Goal: Information Seeking & Learning: Learn about a topic

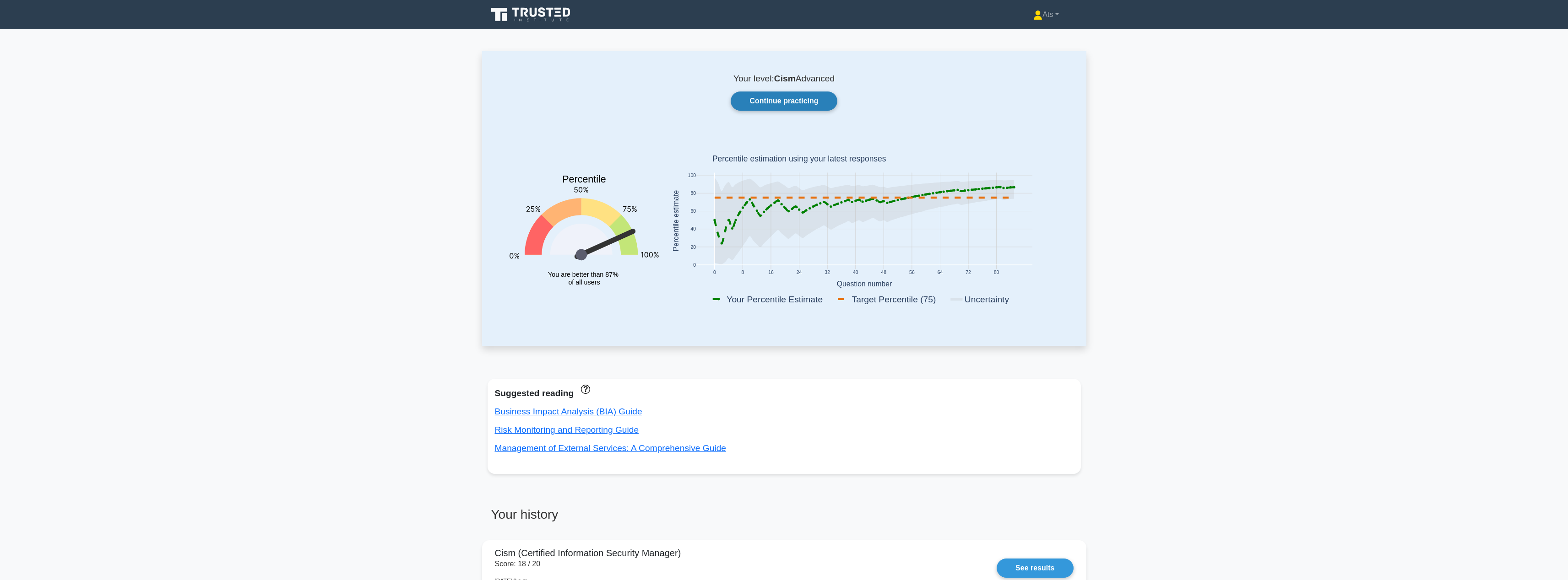
click at [797, 107] on link "Continue practicing" at bounding box center [784, 101] width 106 height 19
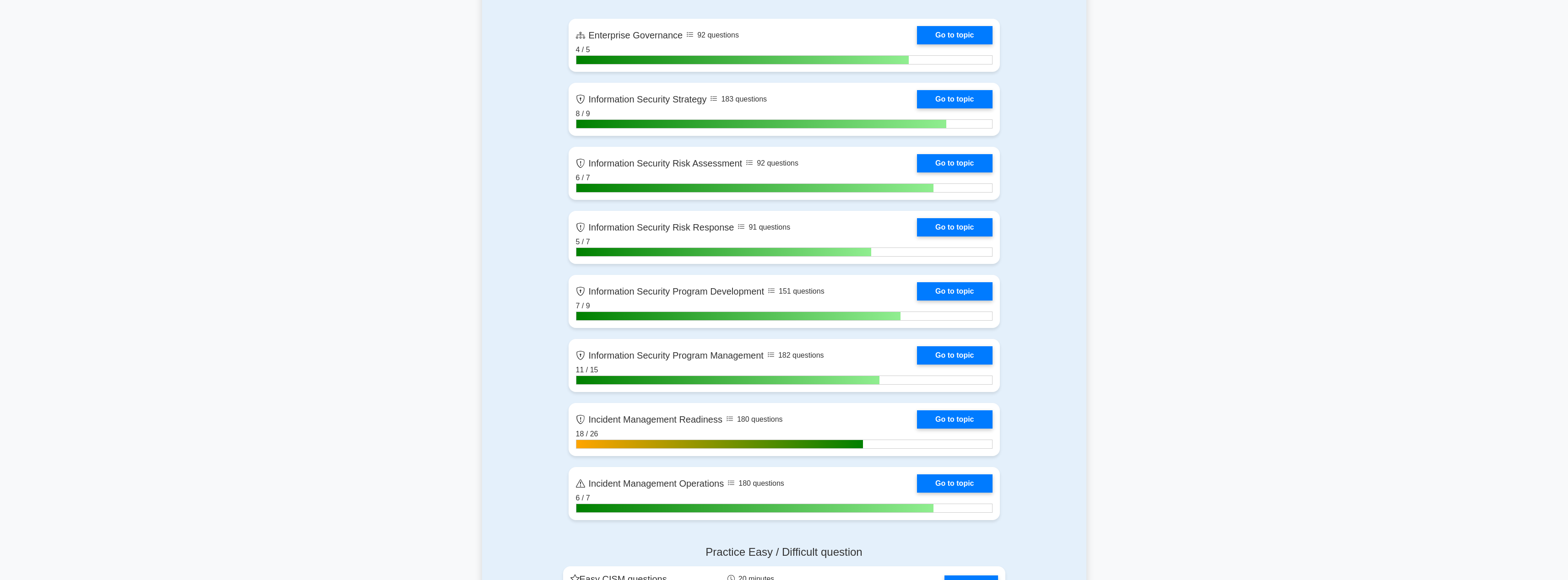
scroll to position [856, 0]
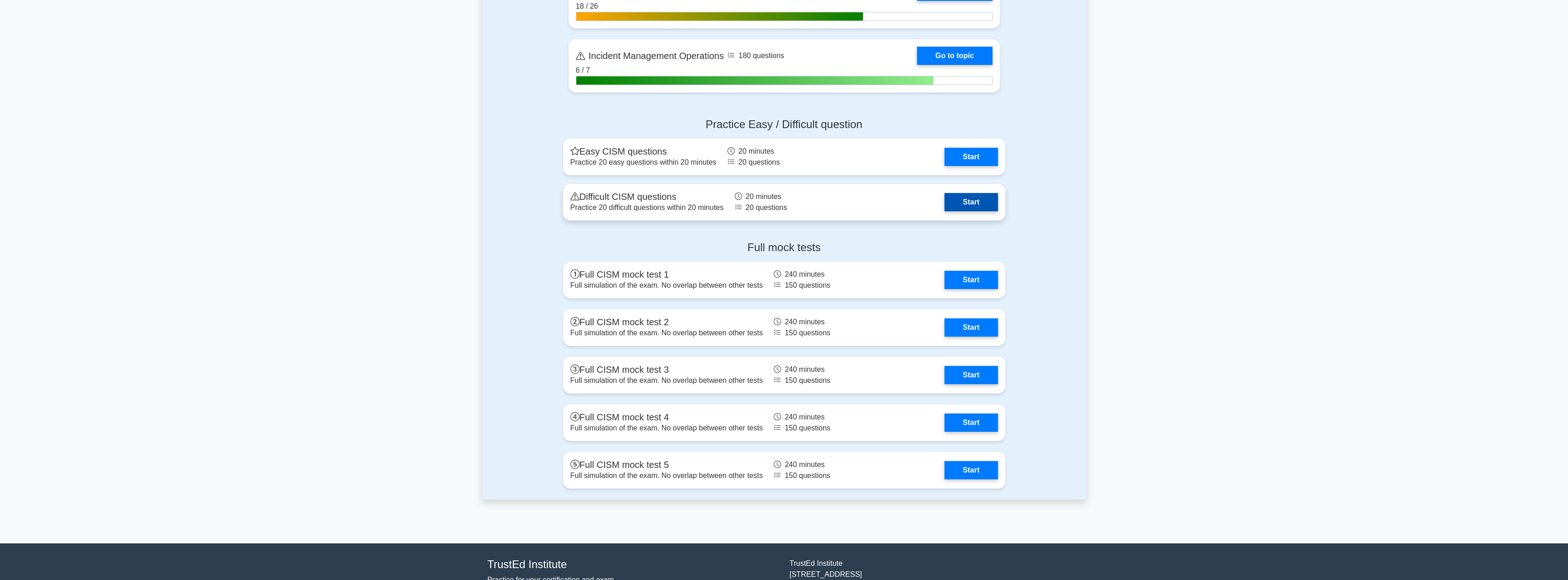
click at [974, 202] on link "Start" at bounding box center [971, 202] width 53 height 18
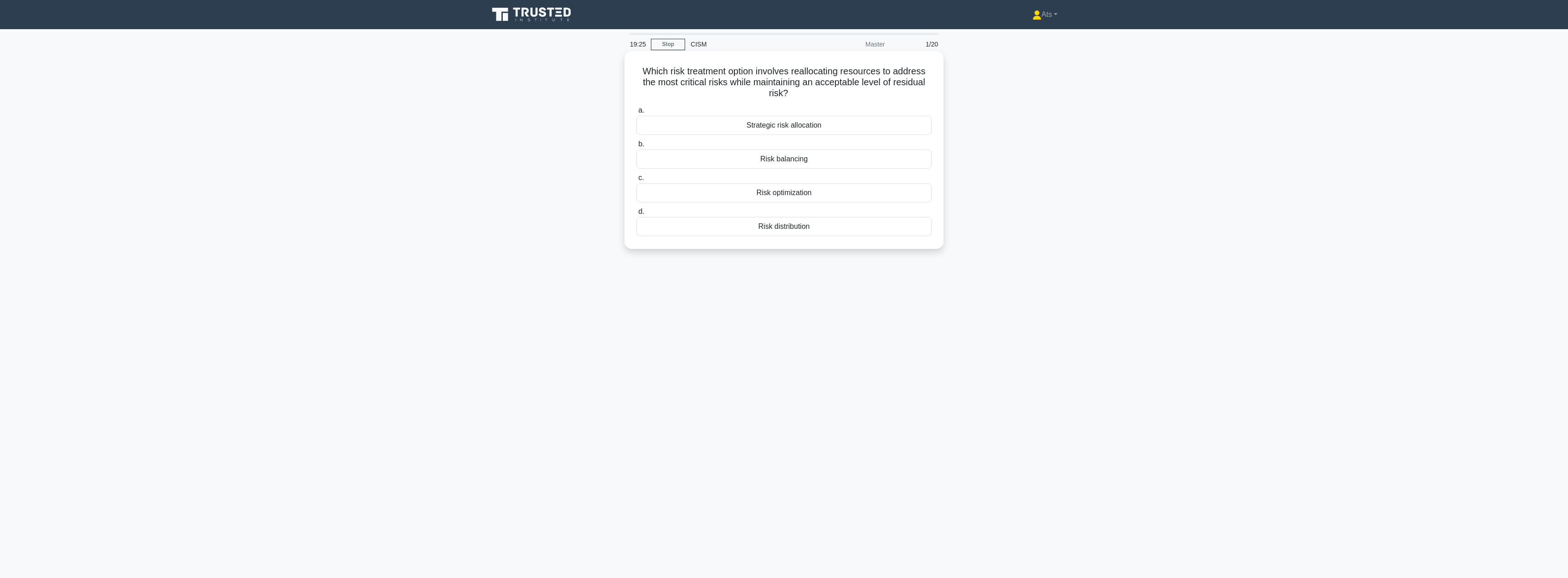
click at [818, 125] on div "Strategic risk allocation" at bounding box center [783, 125] width 295 height 19
click at [636, 114] on input "a. Strategic risk allocation" at bounding box center [636, 111] width 0 height 6
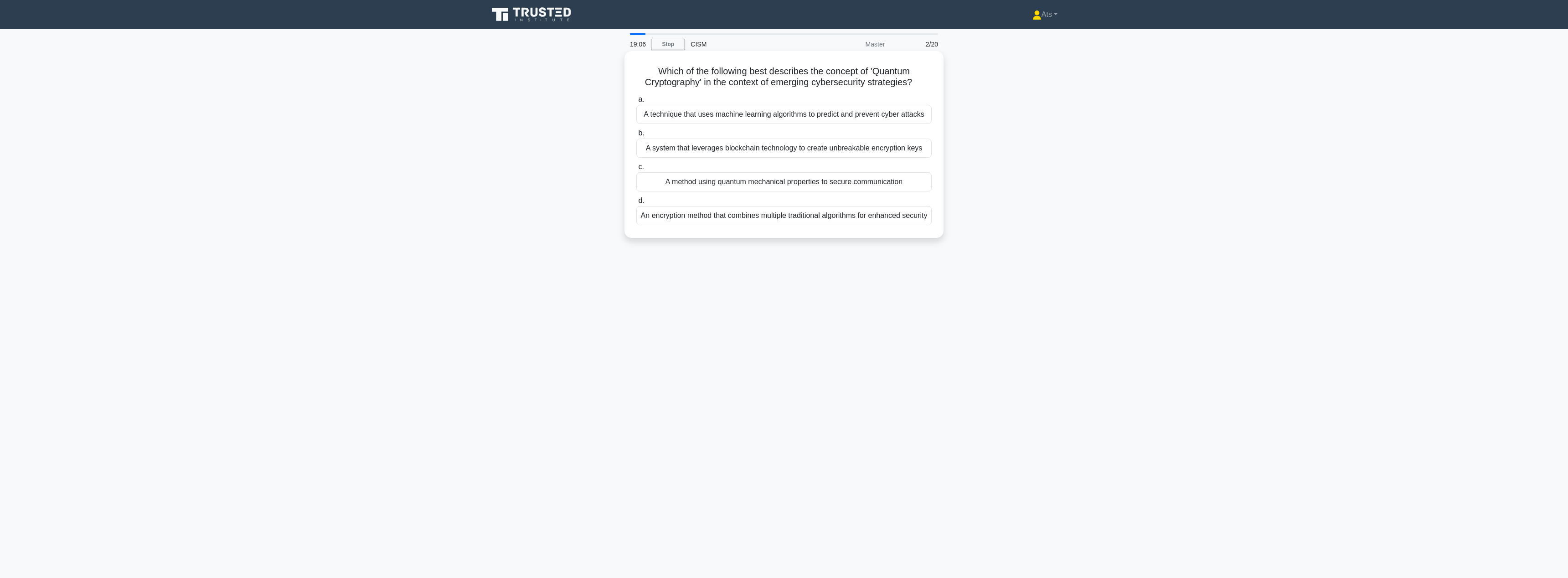
click at [897, 115] on div "A technique that uses machine learning algorithms to predict and prevent cyber …" at bounding box center [783, 114] width 295 height 19
click at [636, 103] on input "a. A technique that uses machine learning algorithms to predict and prevent cyb…" at bounding box center [636, 100] width 0 height 6
click at [845, 152] on div "Time to implement new security controls" at bounding box center [783, 148] width 295 height 19
click at [636, 136] on input "b. Time to implement new security controls" at bounding box center [636, 133] width 0 height 6
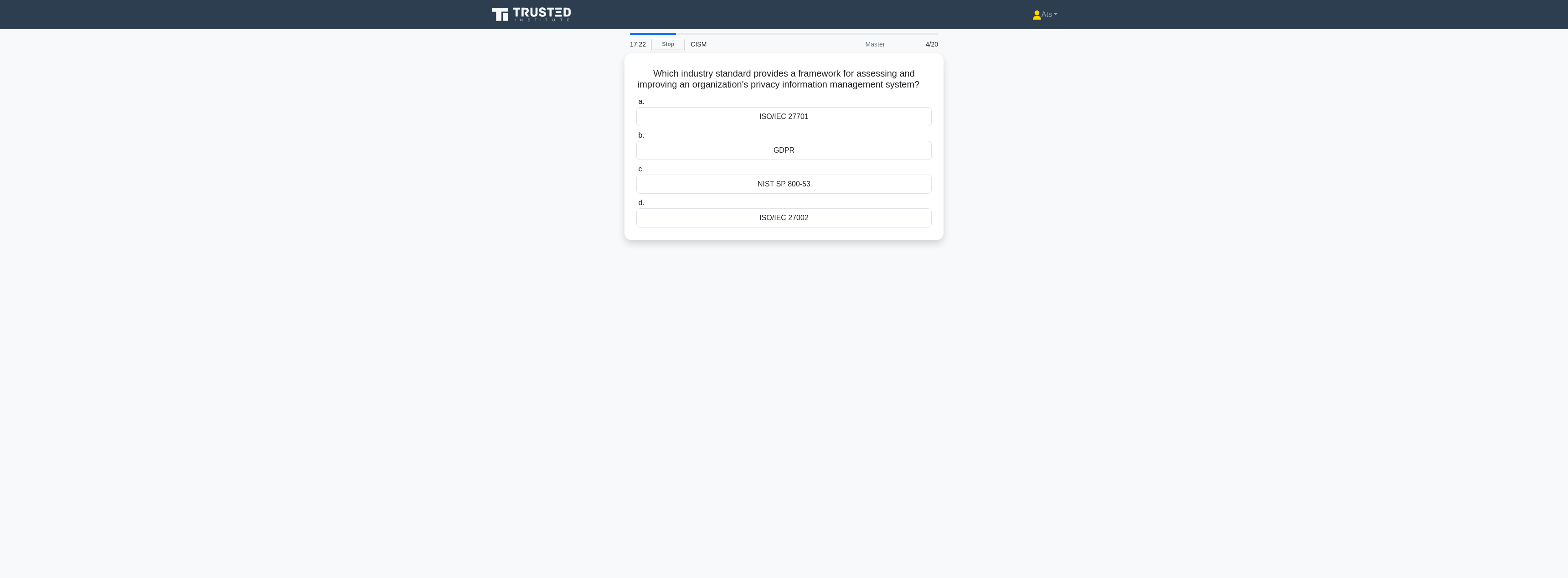
click at [1383, 155] on main "17:22 Stop CISM Master 4/20 Which industry standard provides a framework for as…" at bounding box center [784, 304] width 1568 height 549
click at [864, 103] on label "a. ISO/IEC 27701" at bounding box center [783, 108] width 295 height 30
click at [636, 103] on input "a. ISO/IEC 27701" at bounding box center [636, 100] width 0 height 6
click at [805, 195] on div "Attack path analysis" at bounding box center [783, 193] width 295 height 19
click at [636, 181] on input "c. Attack path analysis" at bounding box center [636, 178] width 0 height 6
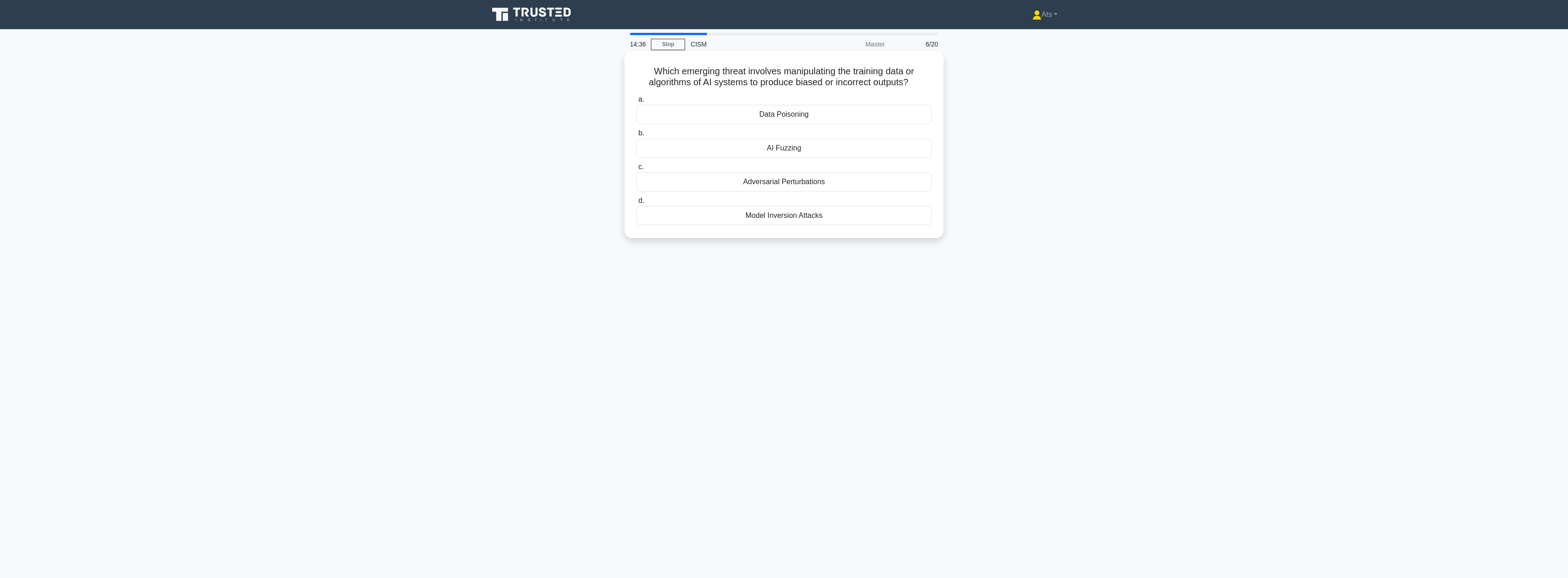
click at [828, 146] on div "AI Fuzzing" at bounding box center [783, 148] width 295 height 19
click at [636, 136] on input "b. AI Fuzzing" at bounding box center [636, 133] width 0 height 6
click at [876, 149] on div "Incremental budgeting based on previous year's allocations" at bounding box center [783, 148] width 295 height 19
click at [636, 136] on input "b. Incremental budgeting based on previous year's allocations" at bounding box center [636, 133] width 0 height 6
click at [901, 194] on div "Implementing a mobile device management (MDM) solution with enhanced monitoring" at bounding box center [783, 193] width 295 height 19
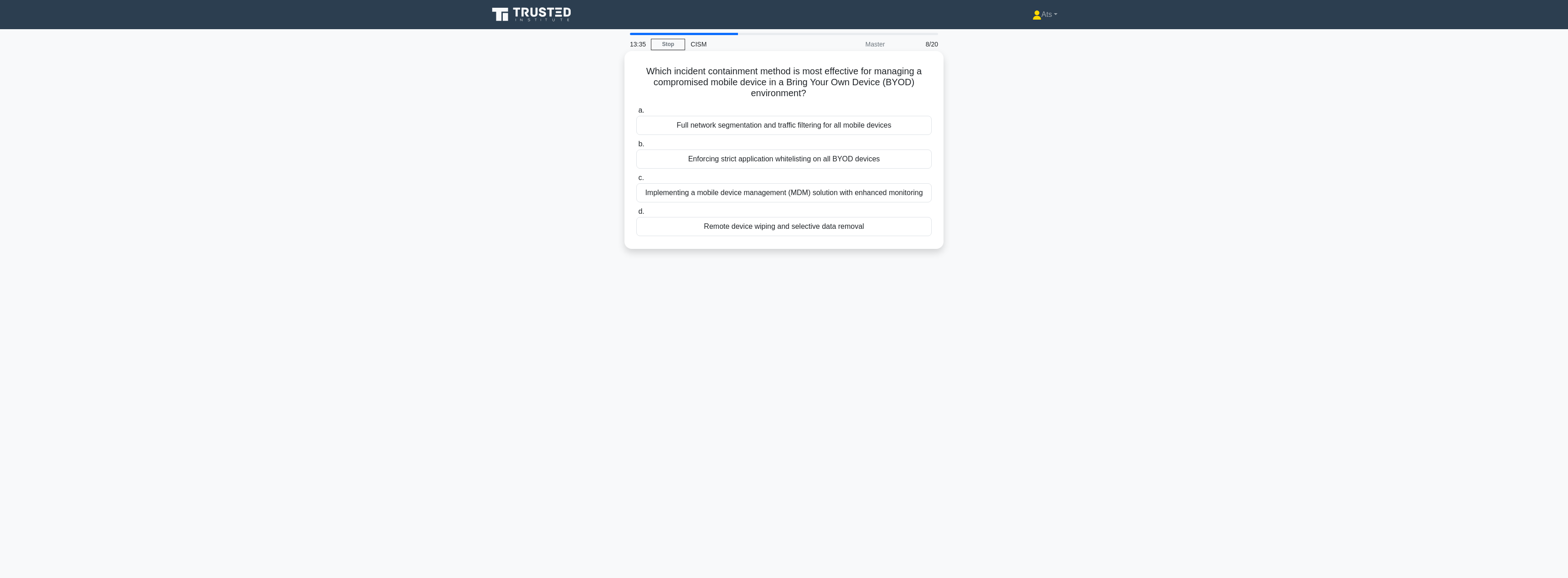
click at [636, 181] on input "c. Implementing a mobile device management (MDM) solution with enhanced monitor…" at bounding box center [636, 178] width 0 height 6
click at [857, 144] on div "Utilizing single sign-on (SSO) with mandatory two-factor authentication" at bounding box center [783, 148] width 295 height 19
click at [636, 136] on input "b. Utilizing single sign-on (SSO) with mandatory two-factor authentication" at bounding box center [636, 133] width 0 height 6
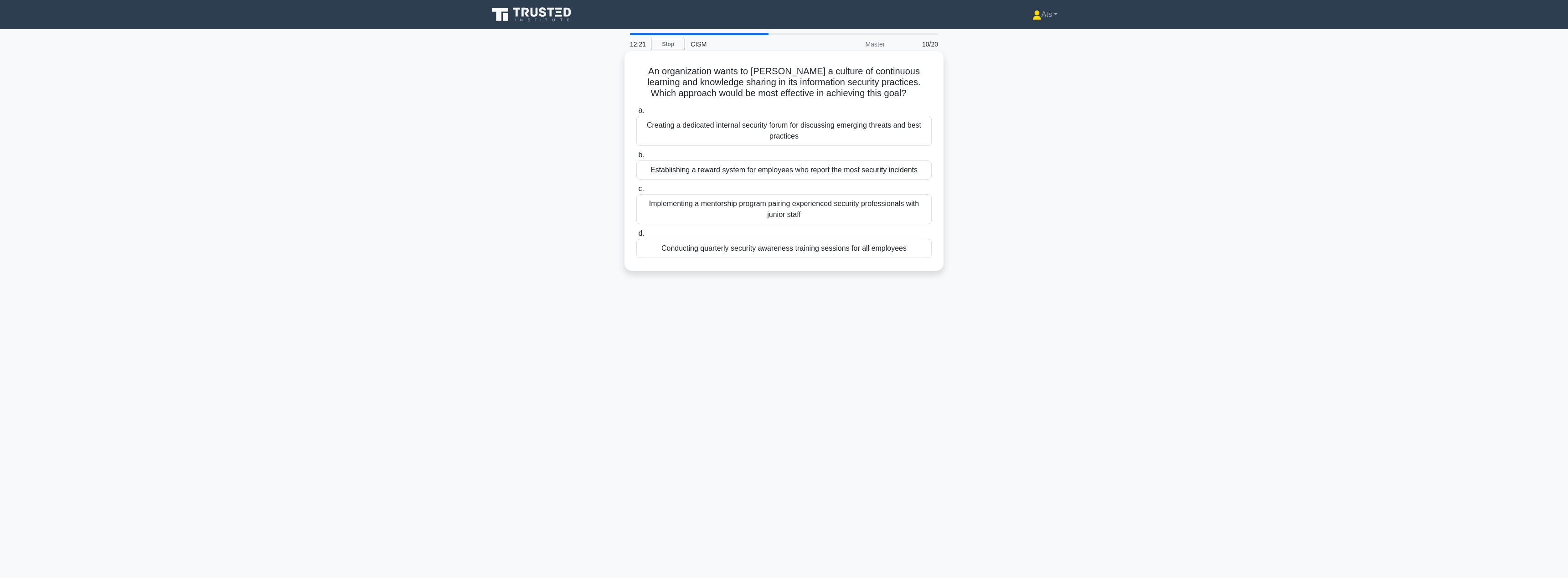
click at [895, 125] on div "Creating a dedicated internal security forum for discussing emerging threats an…" at bounding box center [783, 130] width 295 height 30
click at [636, 114] on input "a. Creating a dedicated internal security forum for discussing emerging threats…" at bounding box center [636, 111] width 0 height 6
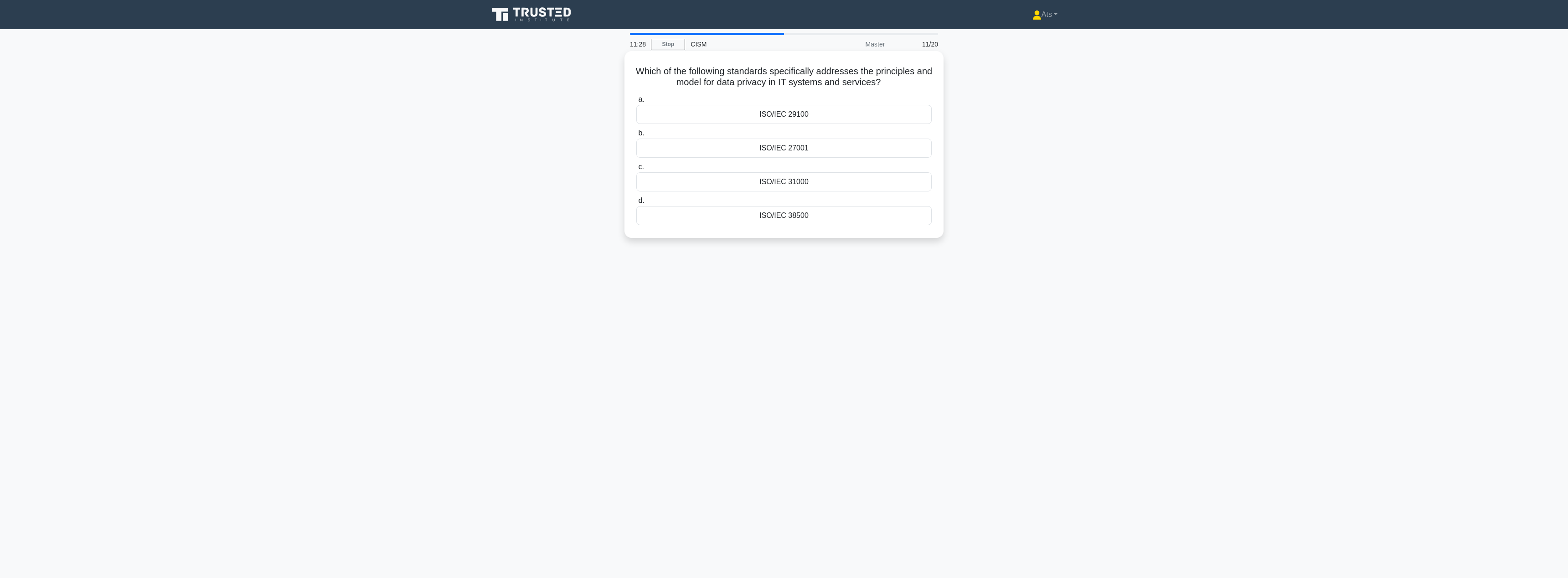
click at [781, 113] on div "ISO/IEC 29100" at bounding box center [783, 114] width 295 height 19
click at [636, 103] on input "a. ISO/IEC 29100" at bounding box center [636, 100] width 0 height 6
click at [812, 177] on div "ISO/IEC 27005" at bounding box center [783, 182] width 295 height 19
click at [636, 170] on input "c. ISO/IEC 27005" at bounding box center [636, 167] width 0 height 6
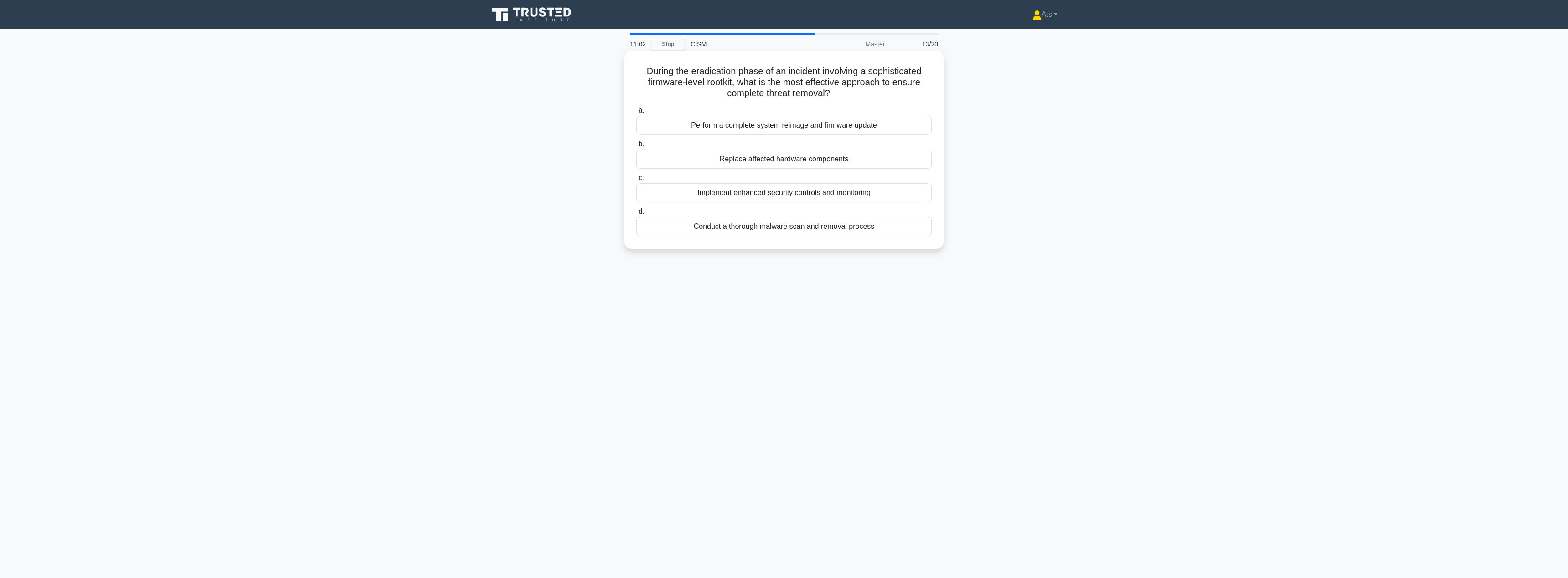
click at [871, 124] on div "Perform a complete system reimage and firmware update" at bounding box center [783, 125] width 295 height 19
click at [636, 114] on input "a. Perform a complete system reimage and firmware update" at bounding box center [636, 111] width 0 height 6
click at [854, 163] on div "ISO/IEC 27001 (Information Security Management Systems)" at bounding box center [783, 159] width 295 height 19
click at [636, 147] on input "b. ISO/IEC 27001 (Information Security Management Systems)" at bounding box center [636, 144] width 0 height 6
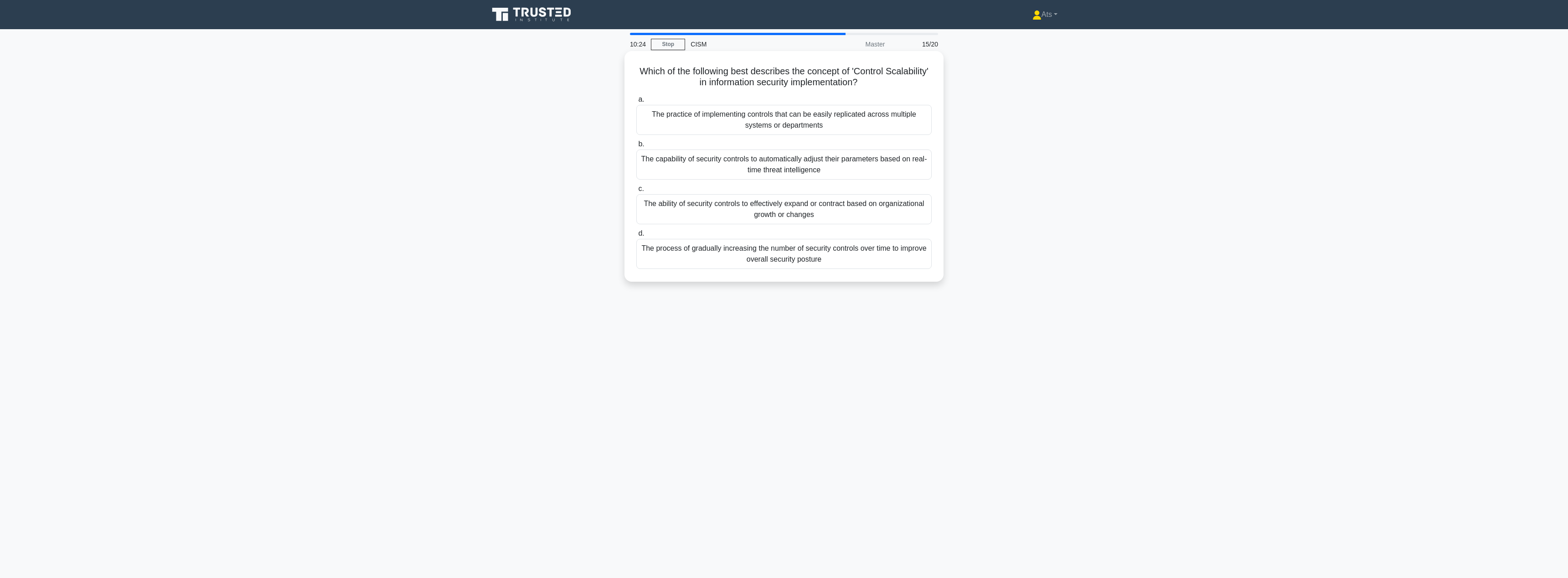
click at [826, 218] on div "The ability of security controls to effectively expand or contract based on org…" at bounding box center [783, 209] width 295 height 30
click at [636, 192] on input "c. The ability of security controls to effectively expand or contract based on …" at bounding box center [636, 189] width 0 height 6
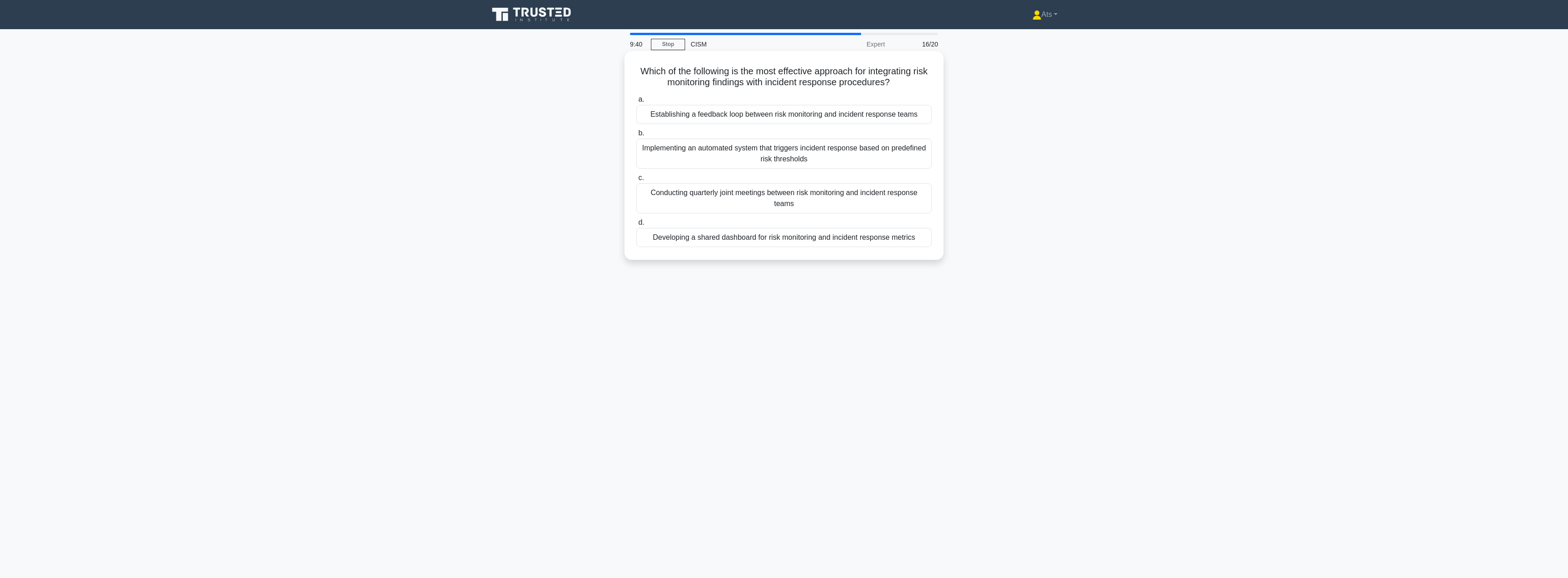
click at [803, 198] on div "Conducting quarterly joint meetings between risk monitoring and incident respon…" at bounding box center [783, 198] width 295 height 30
click at [636, 181] on input "c. Conducting quarterly joint meetings between risk monitoring and incident res…" at bounding box center [636, 178] width 0 height 6
click at [871, 152] on div "Documenting all technical changes to the IT infrastructure" at bounding box center [783, 148] width 295 height 19
click at [636, 136] on input "b. Documenting all technical changes to the IT infrastructure" at bounding box center [636, 133] width 0 height 6
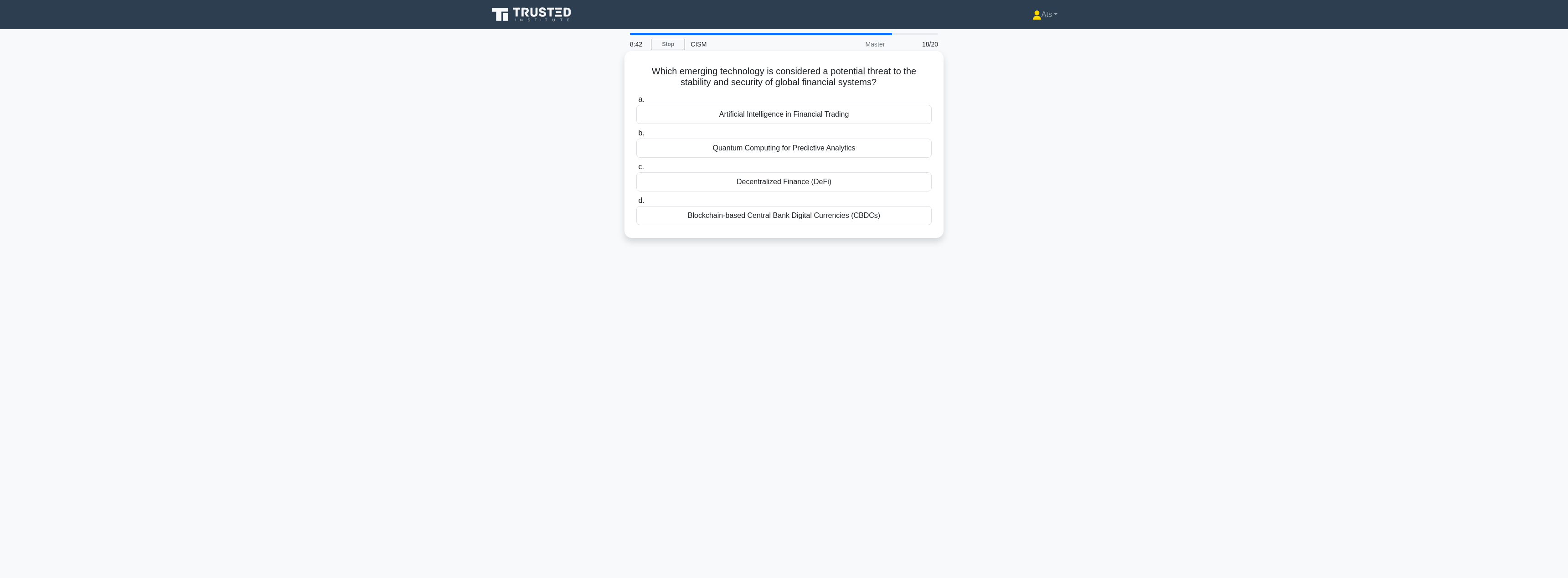
click at [833, 118] on div "Artificial Intelligence in Financial Trading" at bounding box center [783, 114] width 295 height 19
click at [636, 103] on input "a. Artificial Intelligence in Financial Trading" at bounding box center [636, 100] width 0 height 6
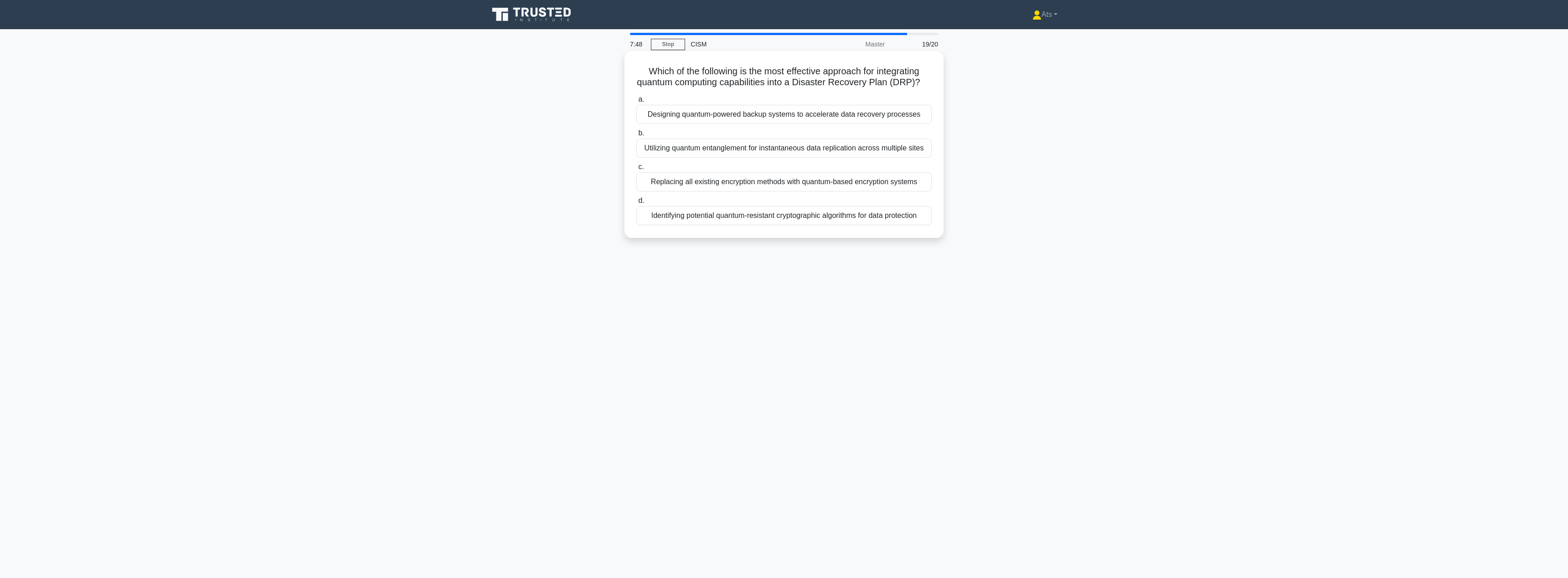
click at [815, 147] on div "Utilizing quantum entanglement for instantaneous data replication across multip…" at bounding box center [783, 148] width 295 height 19
click at [636, 136] on input "b. Utilizing quantum entanglement for instantaneous data replication across mul…" at bounding box center [636, 133] width 0 height 6
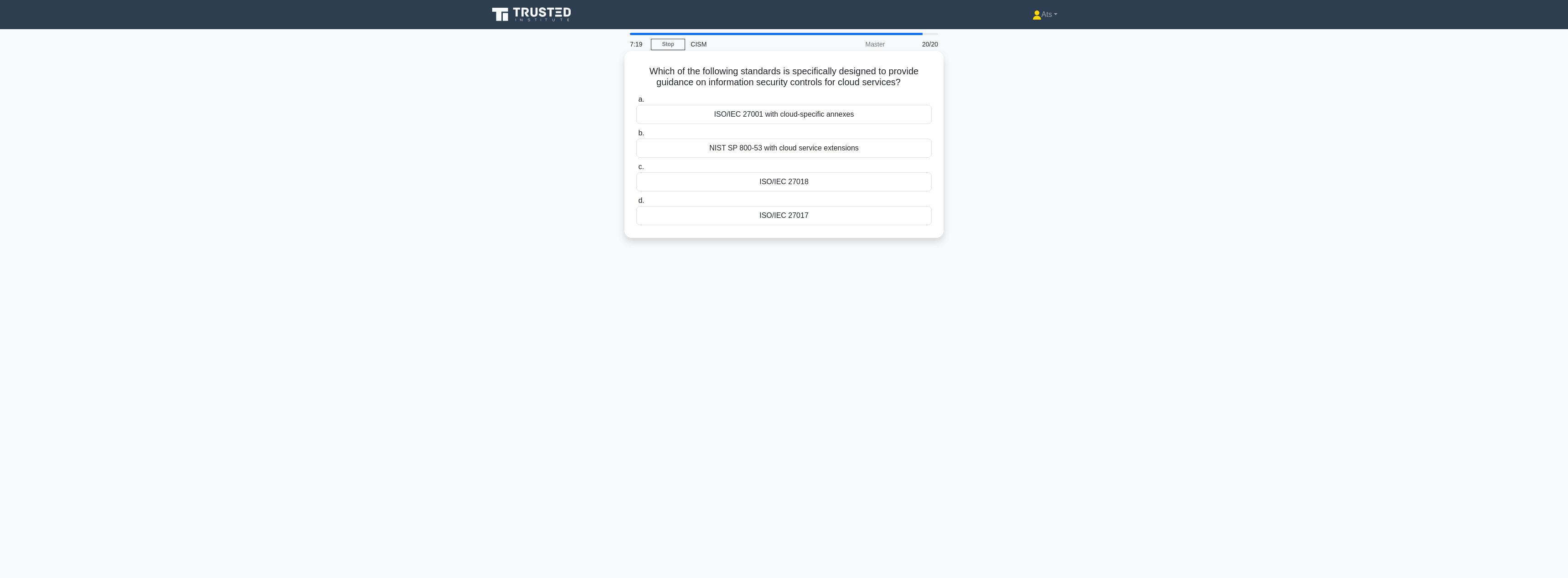
click at [797, 218] on div "ISO/IEC 27017" at bounding box center [783, 215] width 295 height 19
click at [636, 204] on input "d. ISO/IEC 27017" at bounding box center [636, 201] width 0 height 6
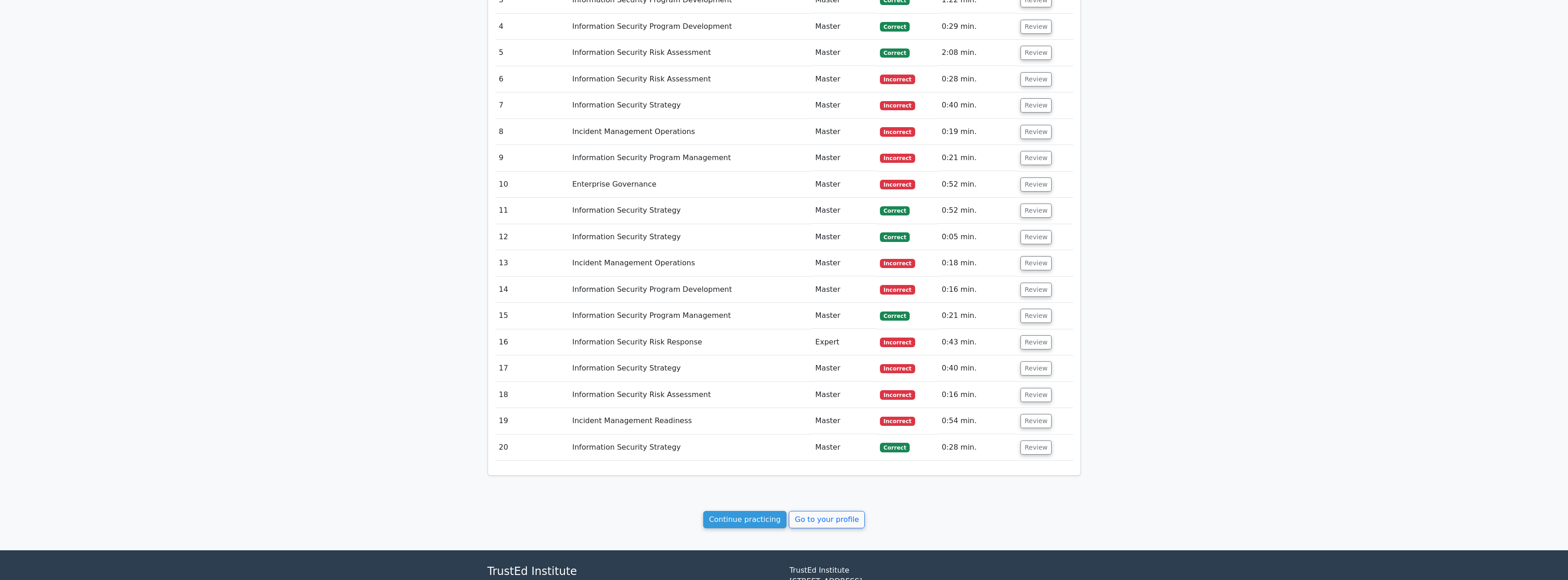
scroll to position [1250, 0]
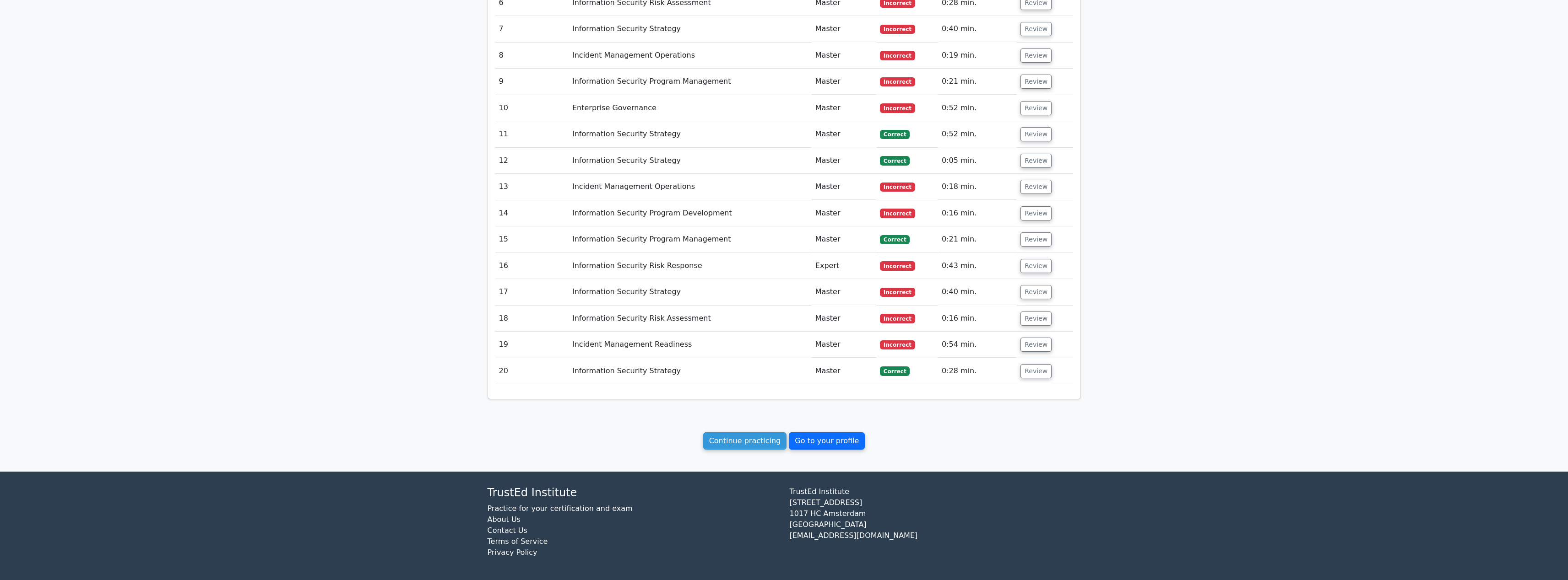
click at [842, 449] on link "Go to your profile" at bounding box center [827, 441] width 76 height 18
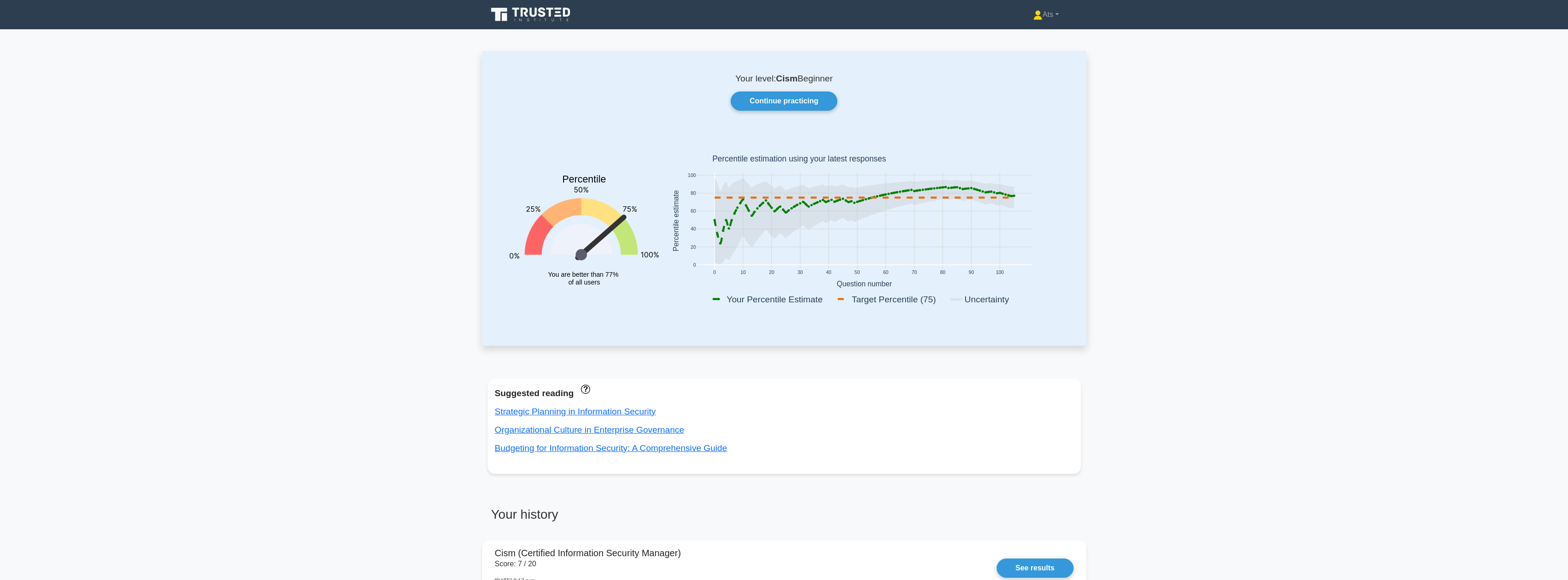
scroll to position [303, 0]
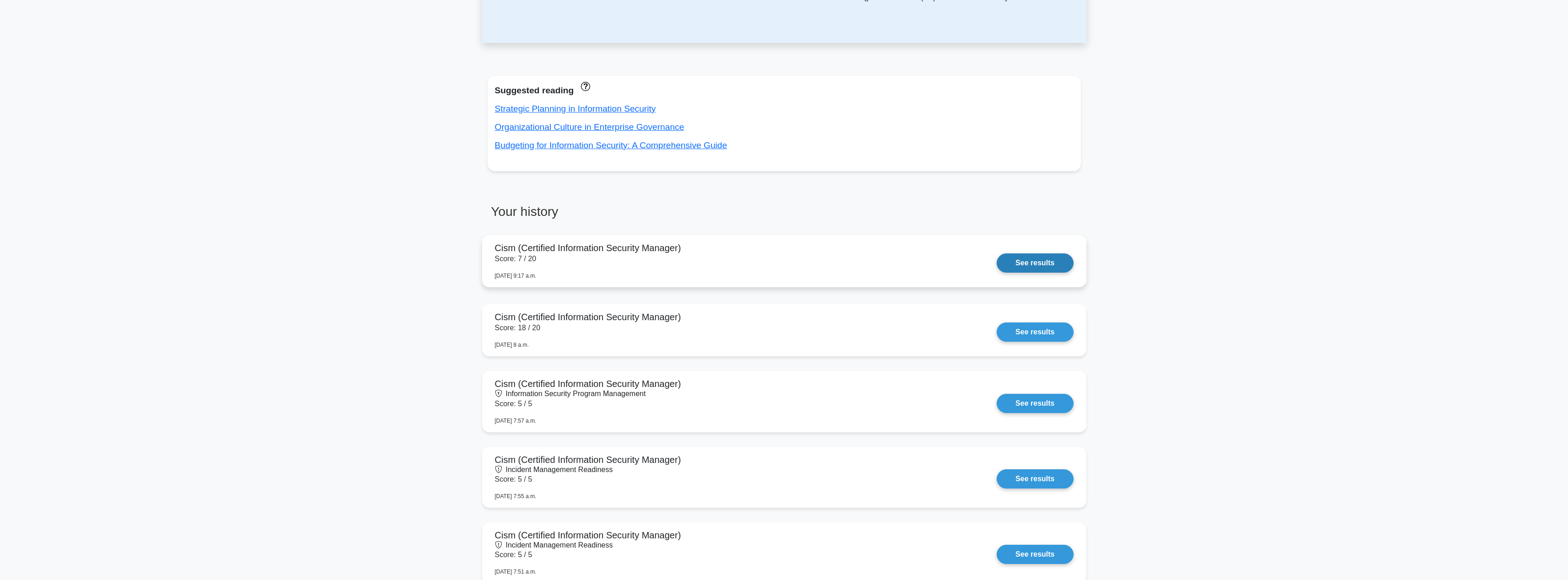
click at [997, 271] on link "See results" at bounding box center [1035, 263] width 76 height 19
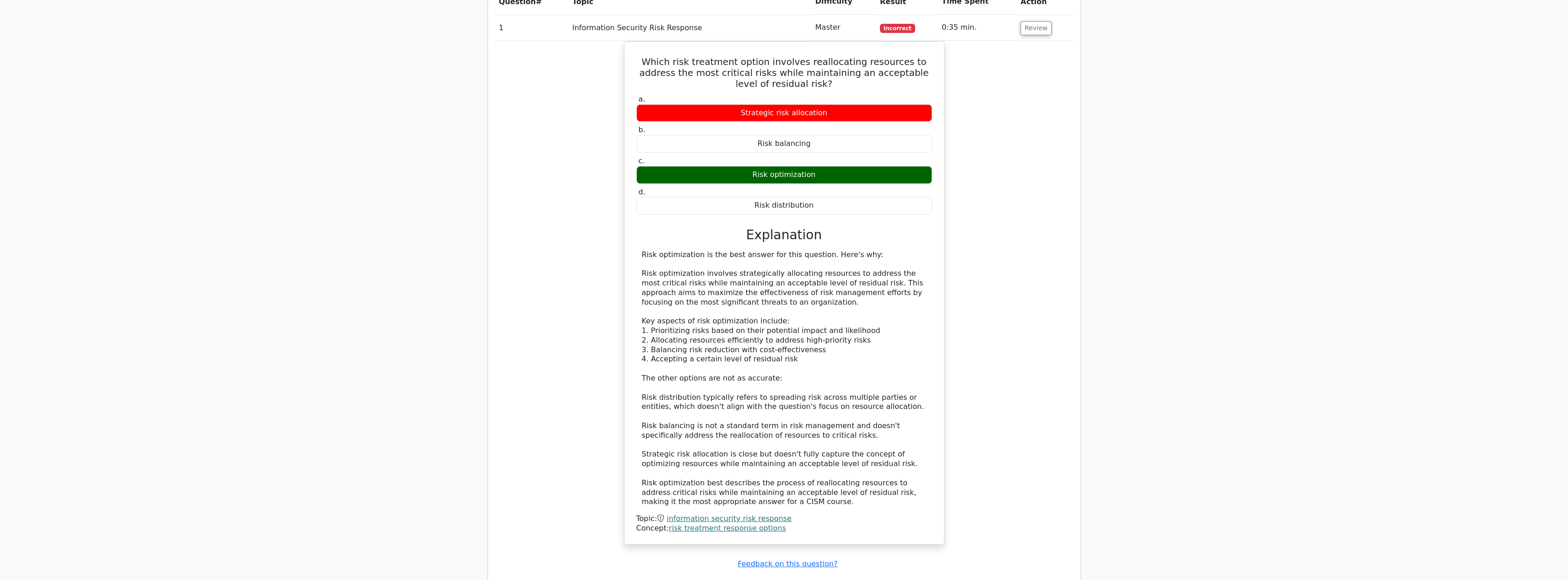
scroll to position [737, 0]
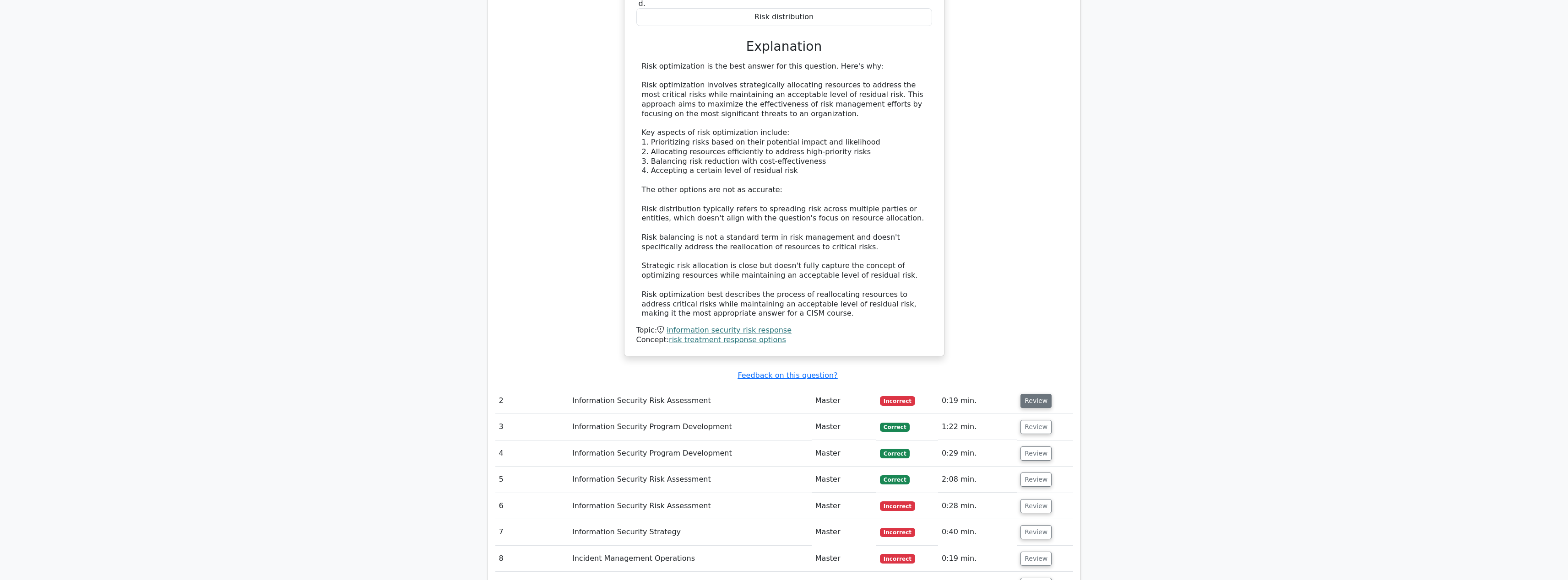
click at [1045, 404] on button "Review" at bounding box center [1036, 401] width 31 height 14
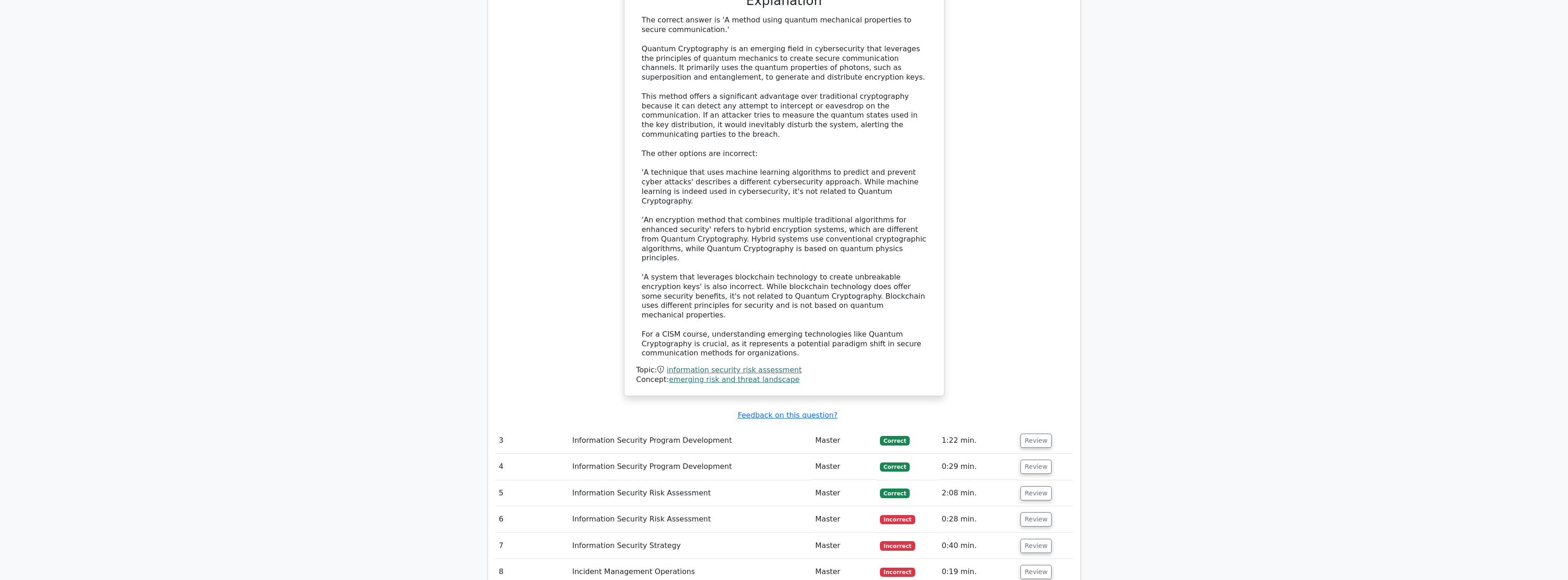
scroll to position [1497, 0]
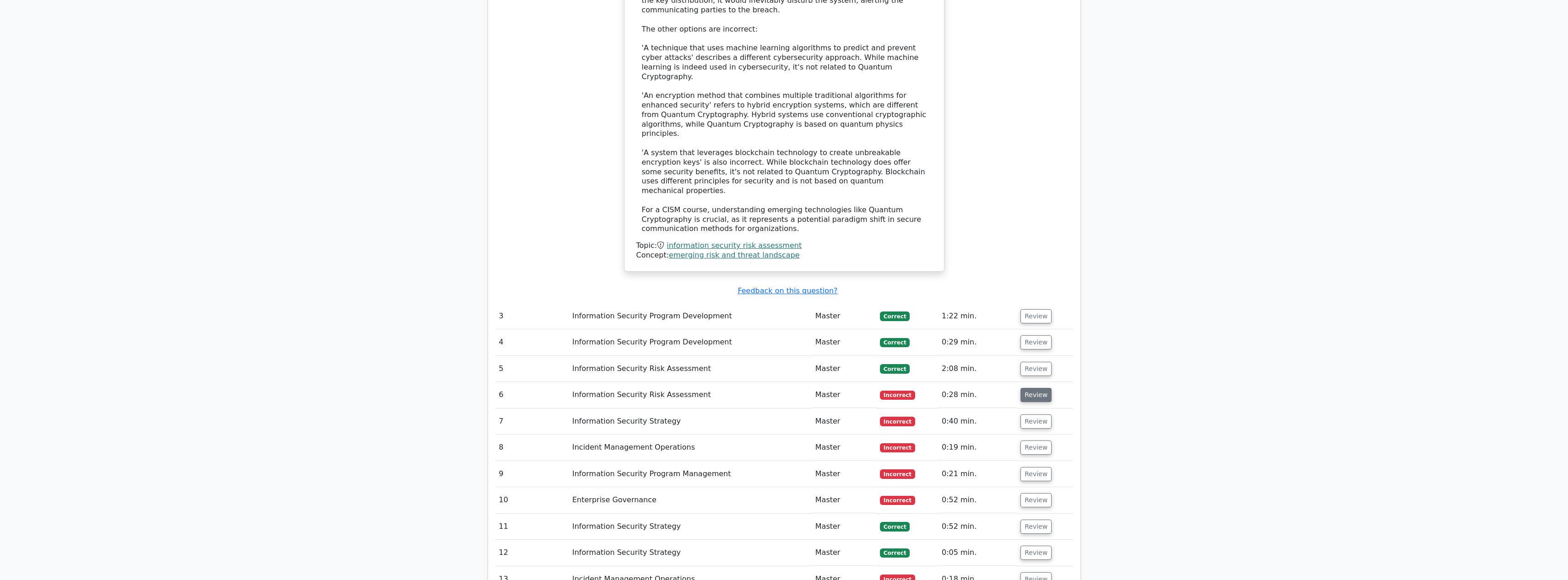
click at [1022, 388] on button "Review" at bounding box center [1036, 395] width 31 height 14
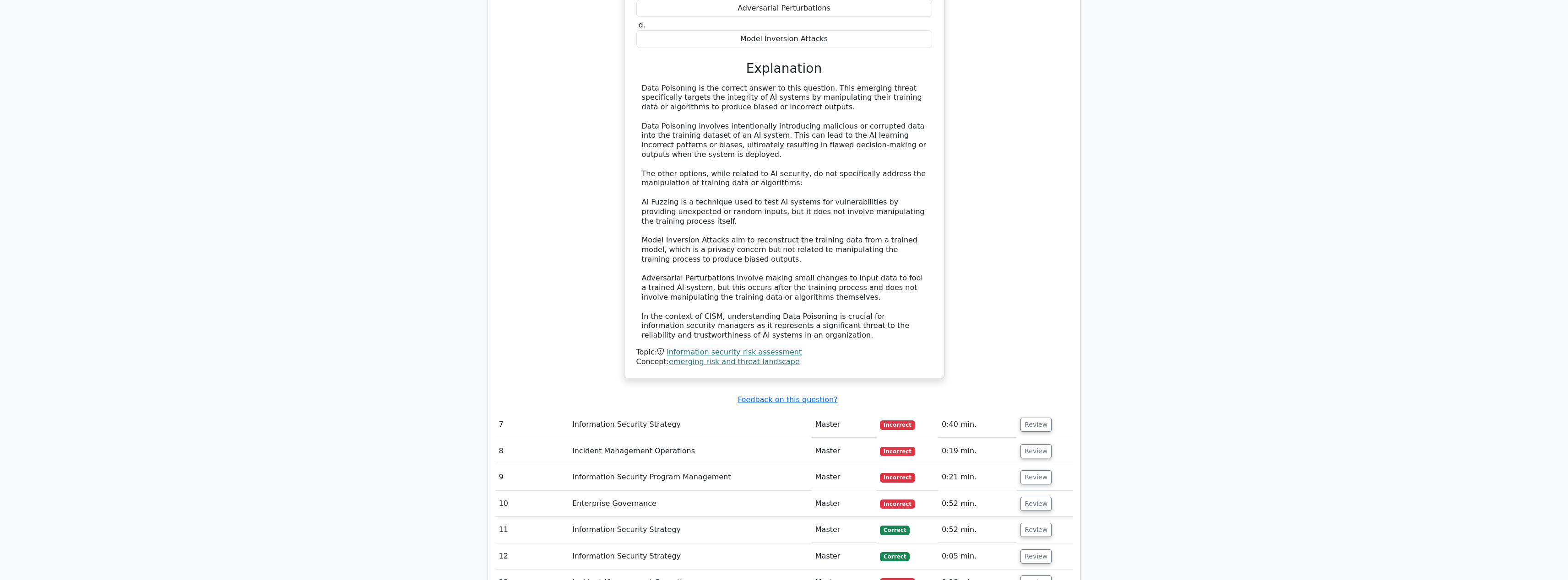
scroll to position [2043, 0]
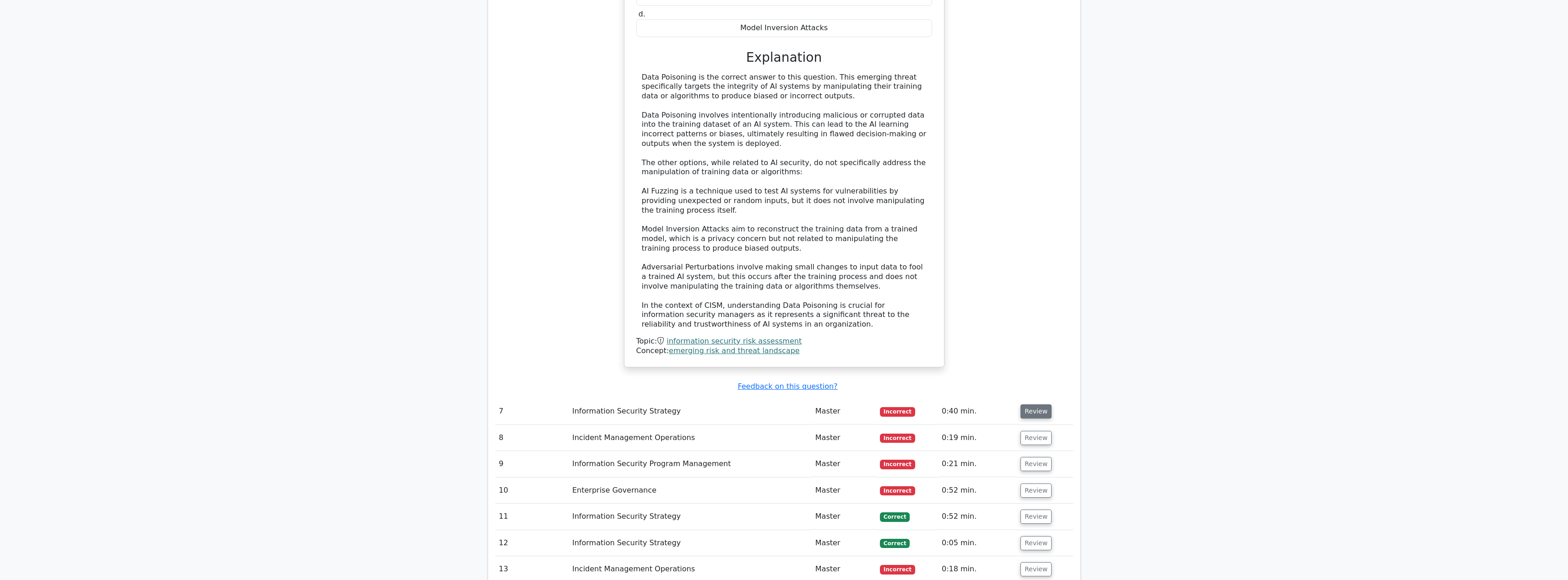
click at [1033, 404] on button "Review" at bounding box center [1036, 411] width 31 height 14
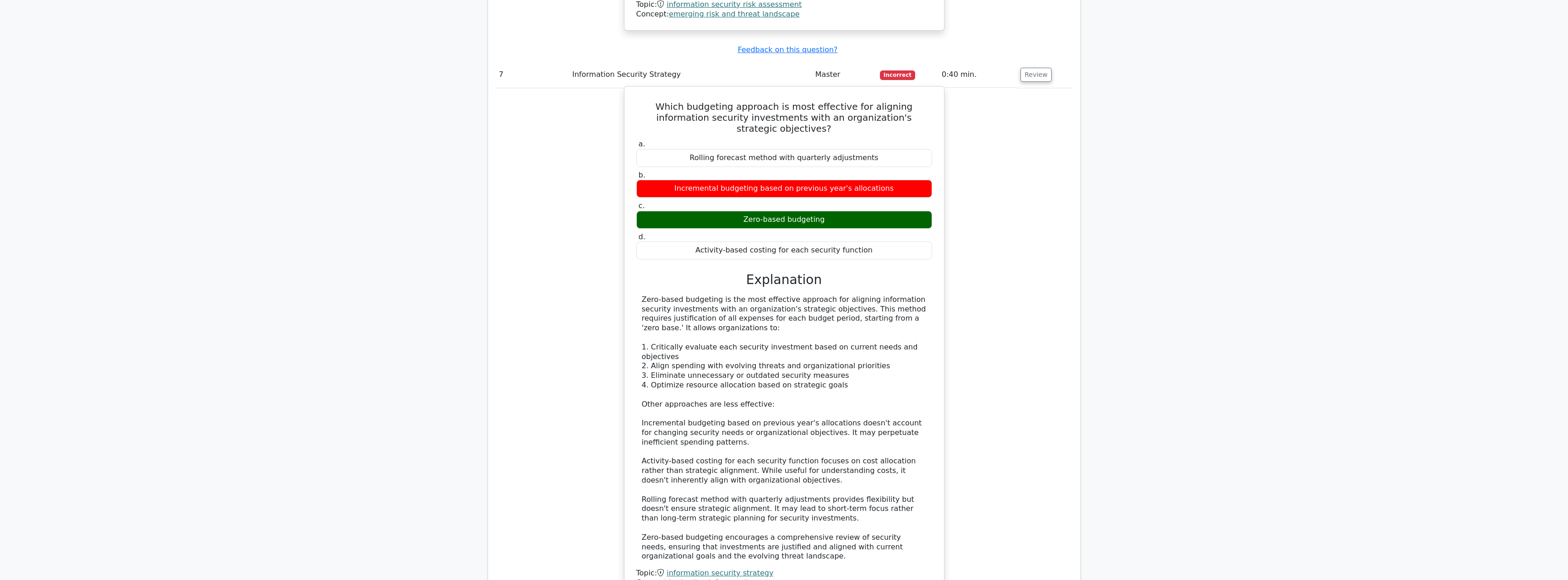
scroll to position [2569, 0]
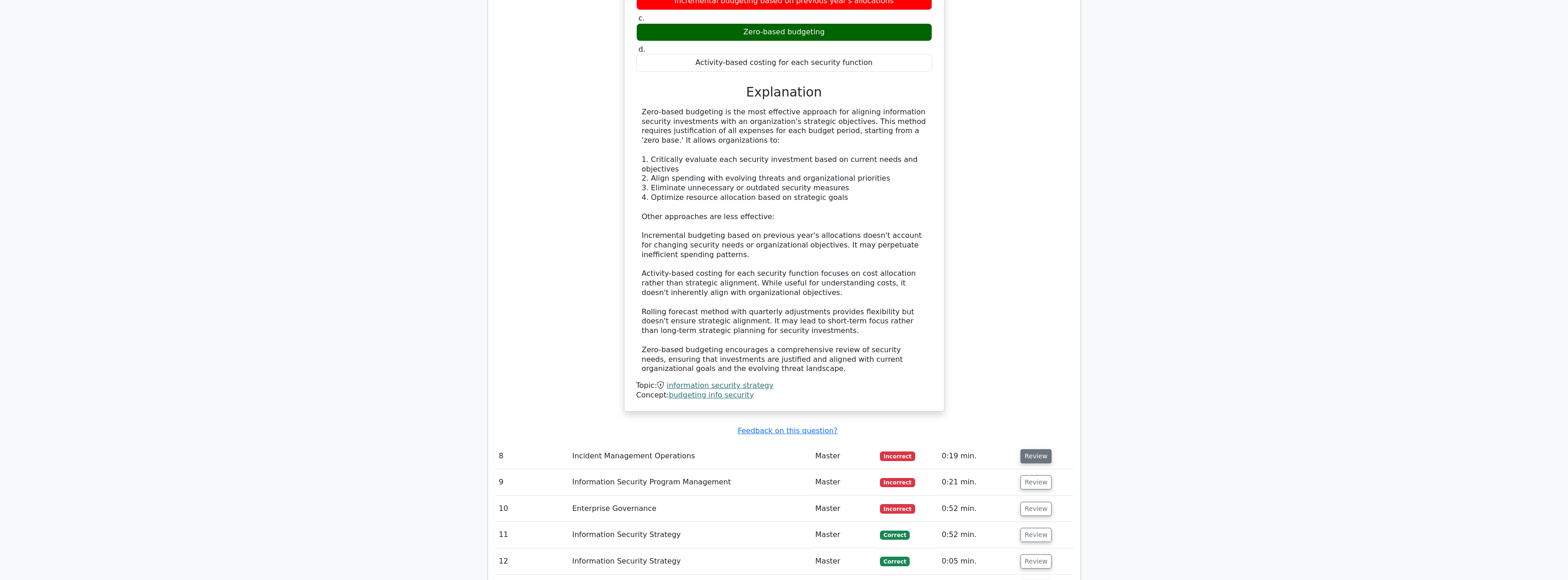
click at [1041, 449] on button "Review" at bounding box center [1036, 456] width 31 height 14
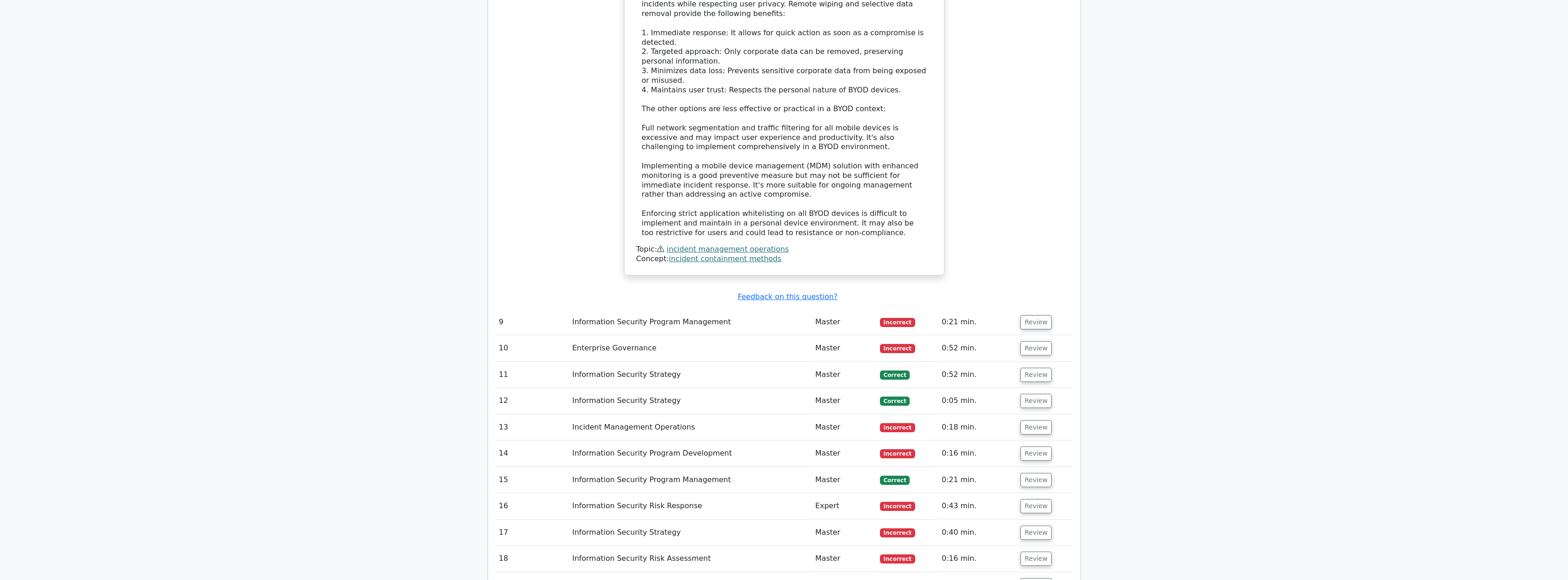
scroll to position [3401, 0]
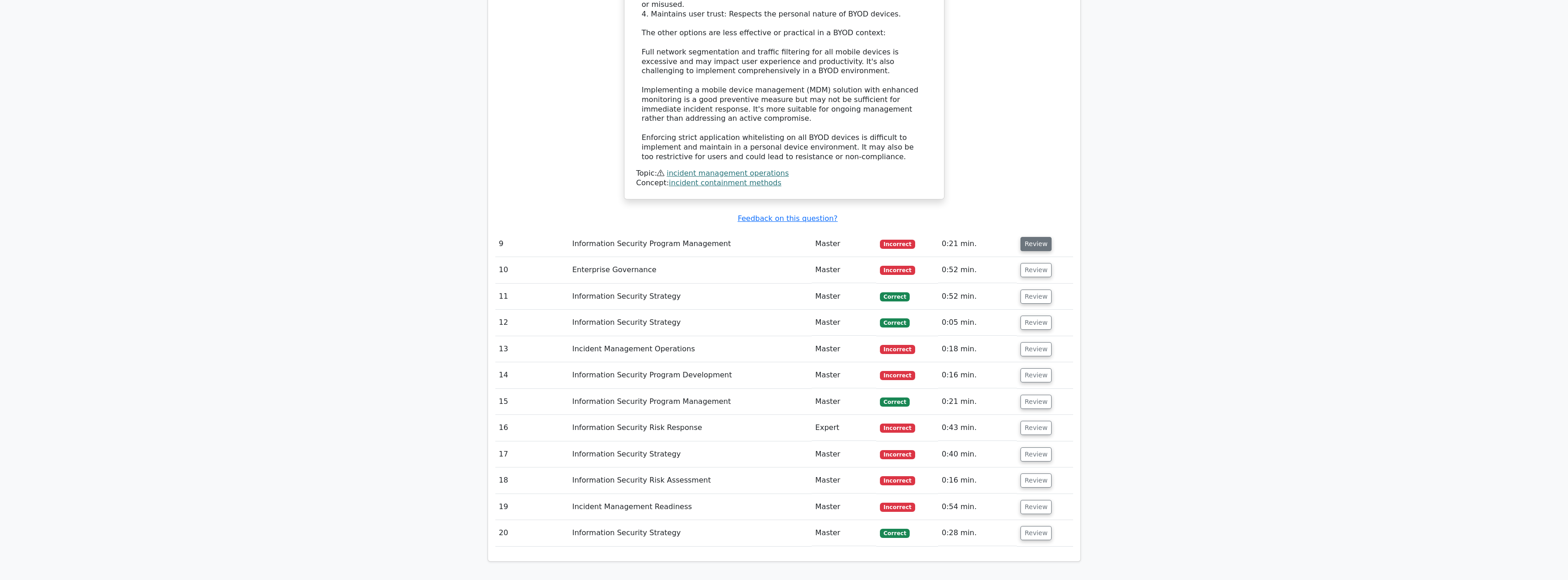
click at [1021, 237] on button "Review" at bounding box center [1036, 244] width 31 height 14
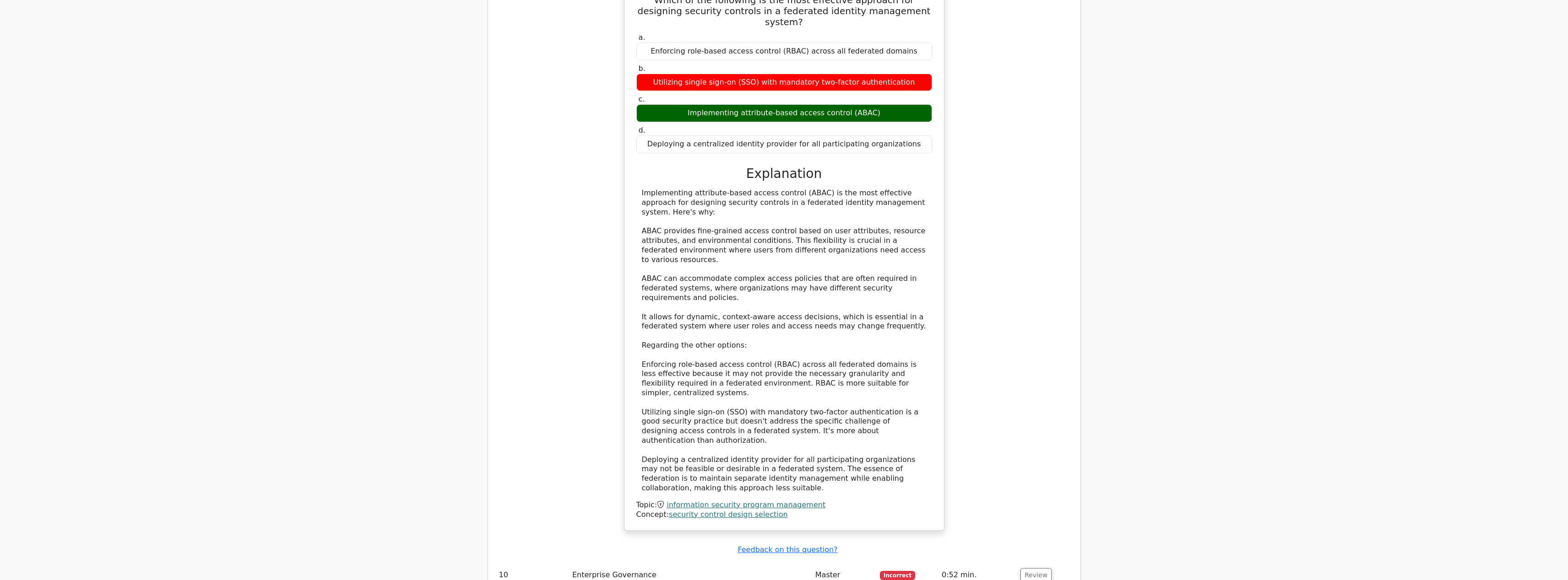
scroll to position [3784, 0]
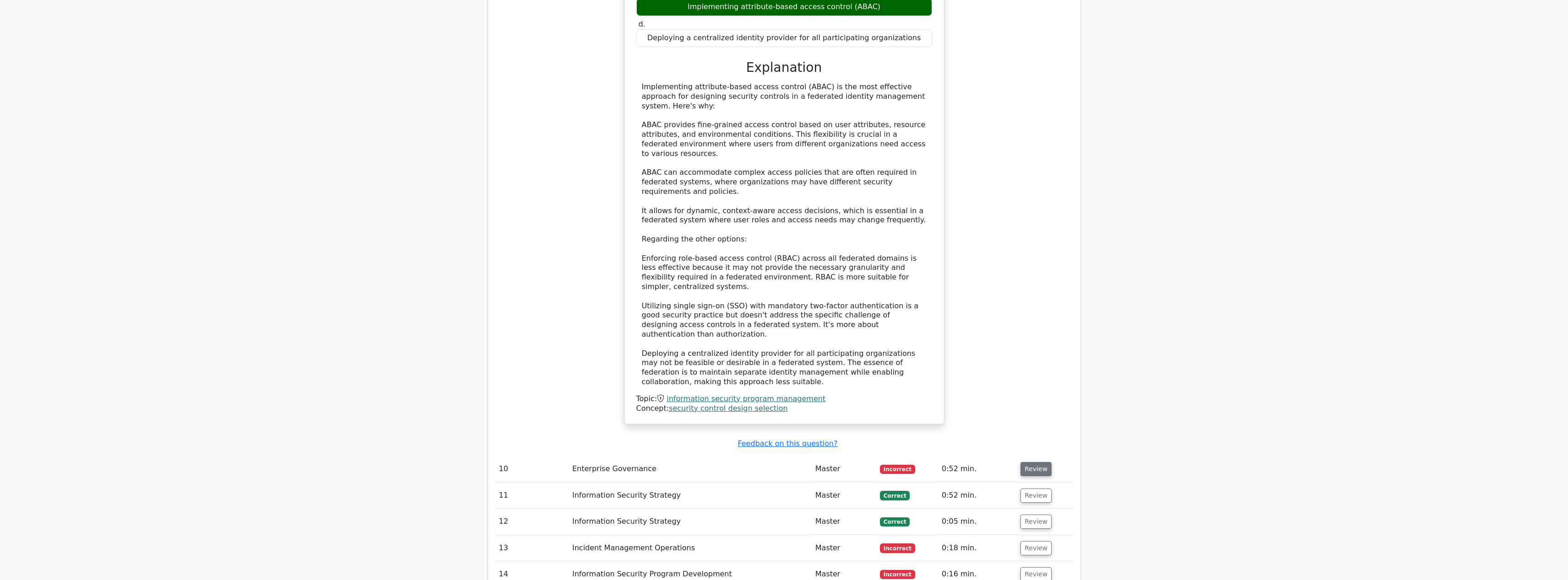
click at [1033, 462] on button "Review" at bounding box center [1036, 469] width 31 height 14
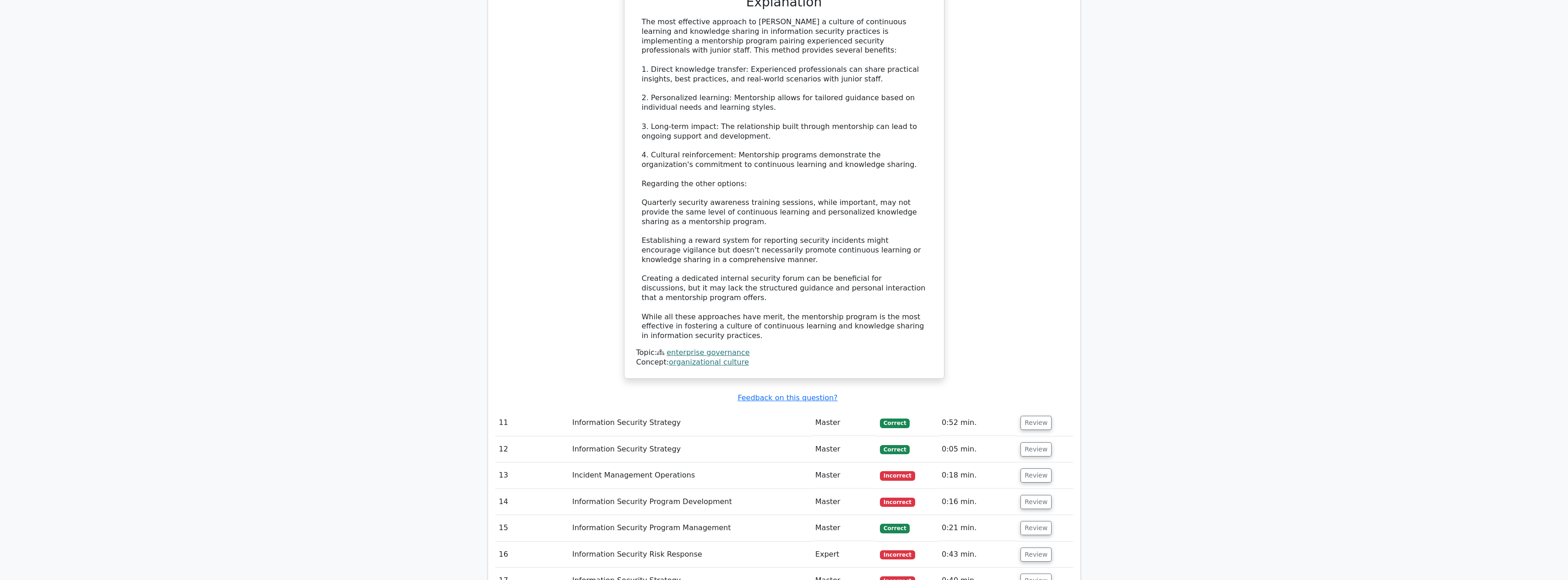
scroll to position [4567, 0]
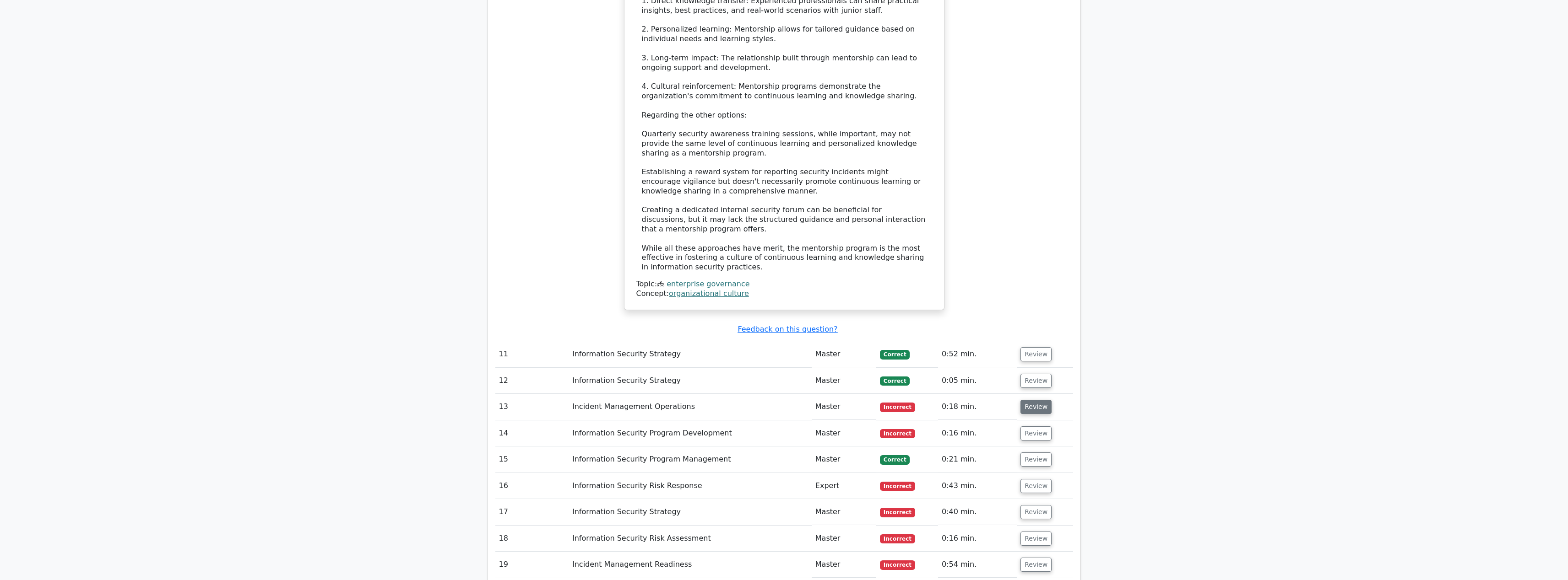
click at [1022, 400] on button "Review" at bounding box center [1036, 407] width 31 height 14
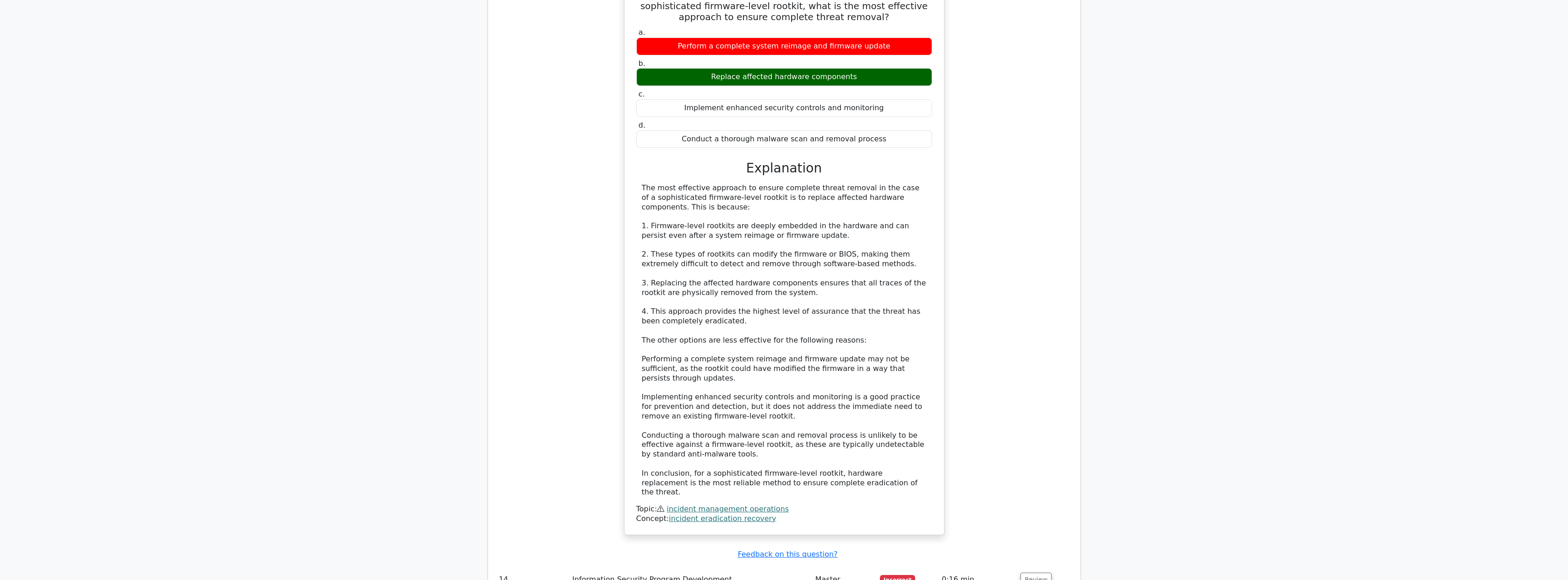
scroll to position [5137, 0]
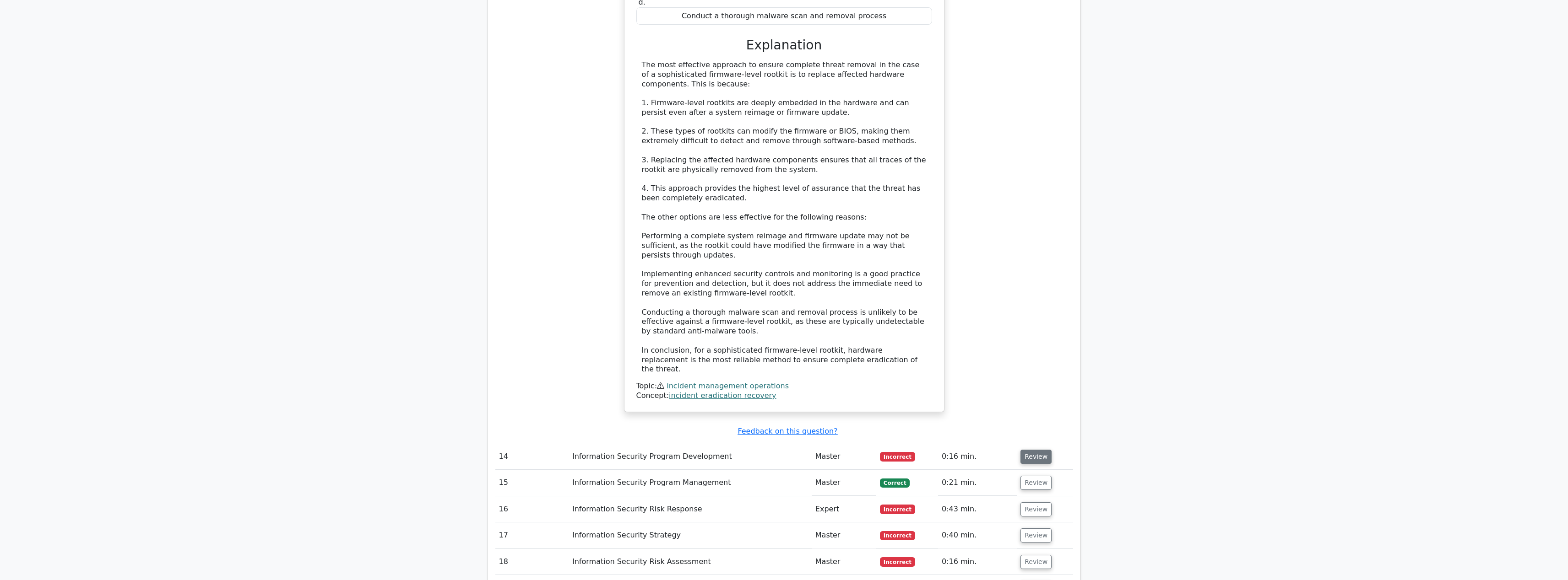
click at [1032, 450] on button "Review" at bounding box center [1036, 457] width 31 height 14
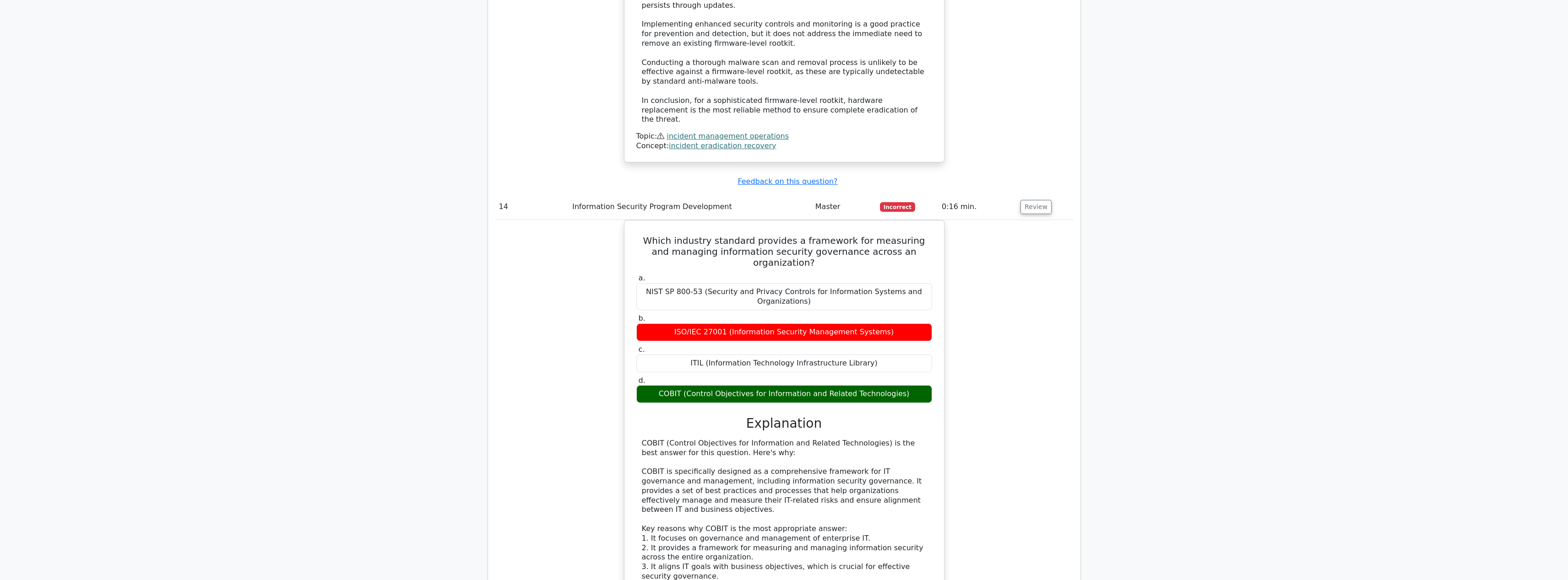
scroll to position [5697, 0]
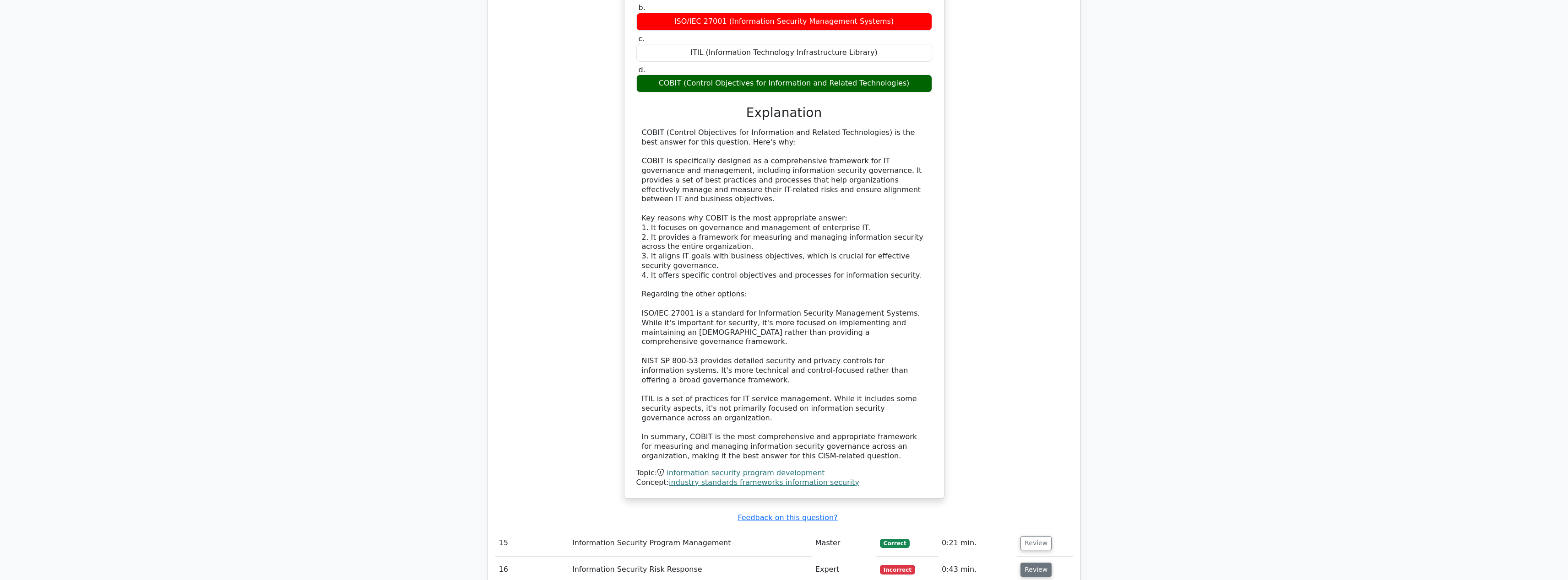
click at [1032, 563] on button "Review" at bounding box center [1036, 570] width 31 height 14
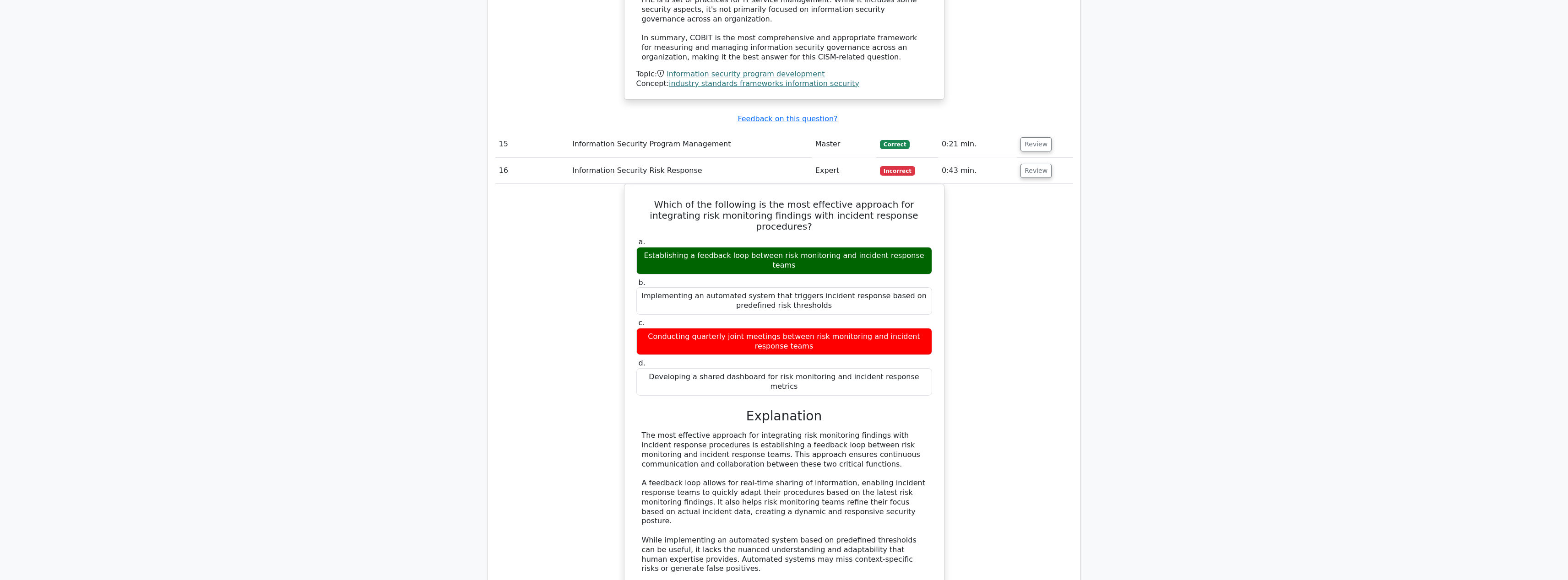
scroll to position [6288, 0]
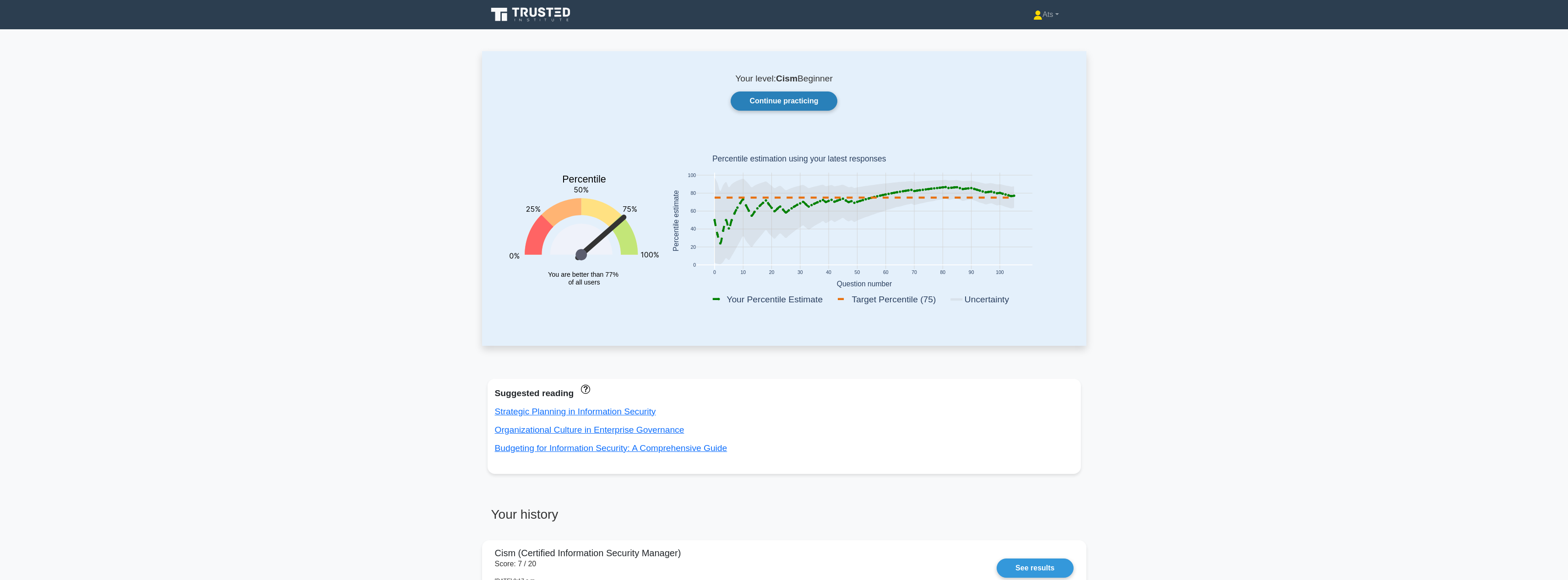
click at [791, 102] on link "Continue practicing" at bounding box center [784, 101] width 106 height 19
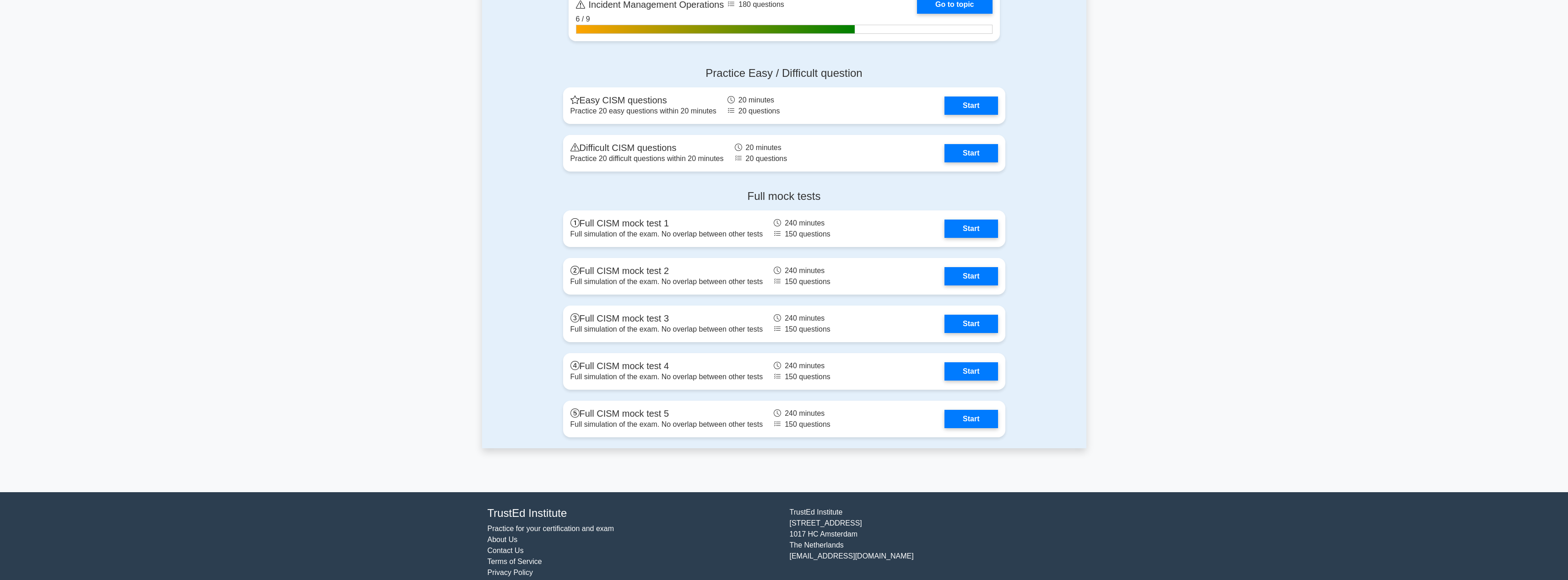
scroll to position [901, 0]
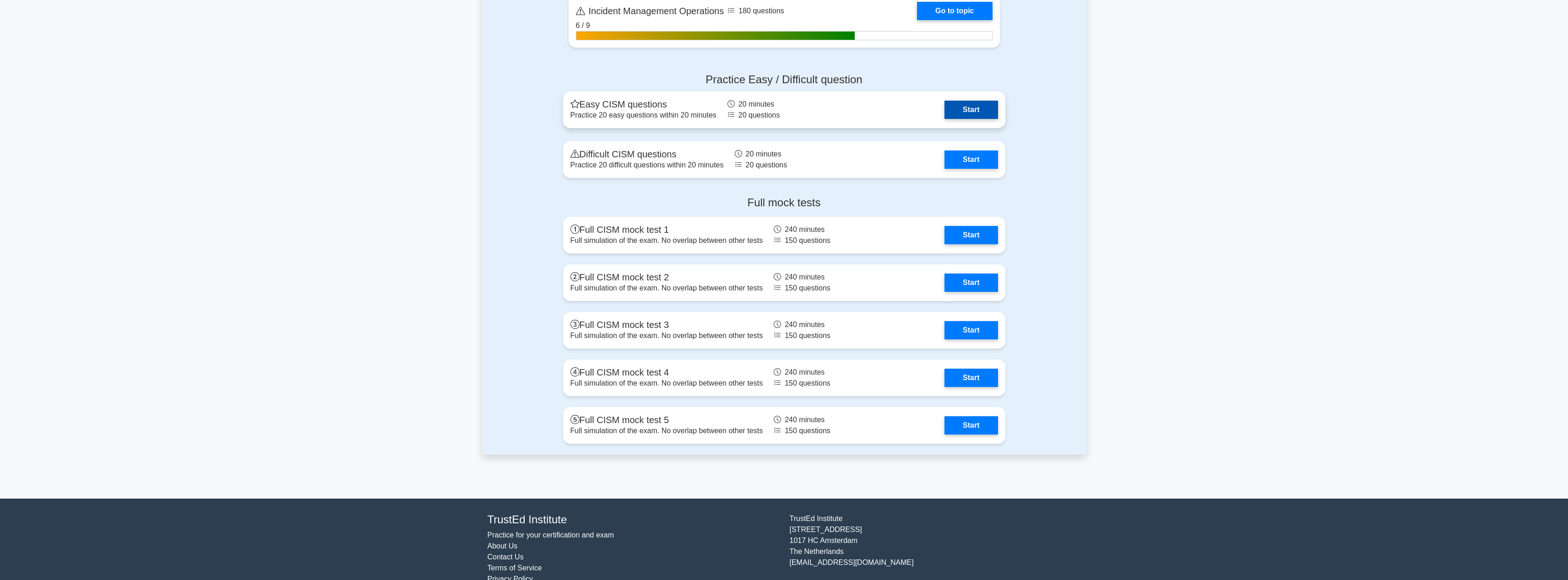
click at [980, 115] on link "Start" at bounding box center [971, 110] width 53 height 18
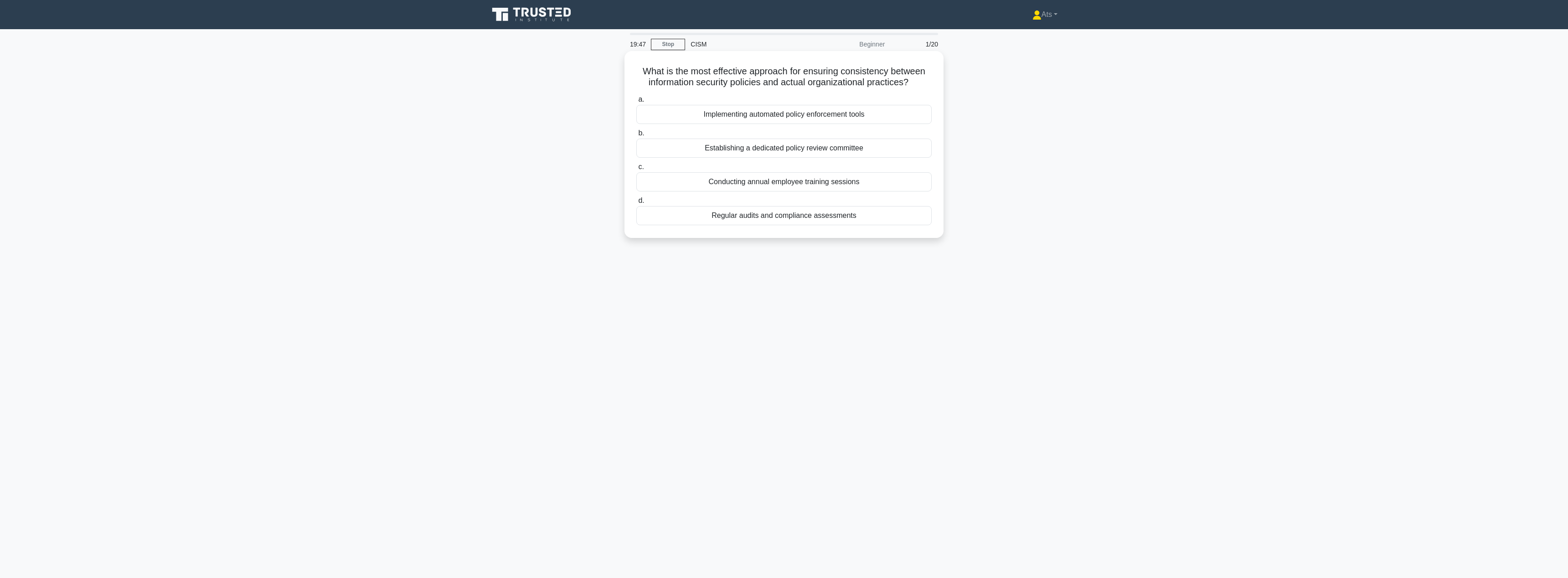
click at [843, 214] on div "Regular audits and compliance assessments" at bounding box center [783, 215] width 295 height 19
click at [636, 204] on input "d. Regular audits and compliance assessments" at bounding box center [636, 201] width 0 height 6
click at [892, 107] on div "Risk-based allocation with continuous assessment" at bounding box center [783, 114] width 295 height 19
click at [636, 103] on input "a. Risk-based allocation with continuous assessment" at bounding box center [636, 100] width 0 height 6
click at [887, 150] on div "Conduct annual manual reviews of all information assets" at bounding box center [783, 148] width 295 height 19
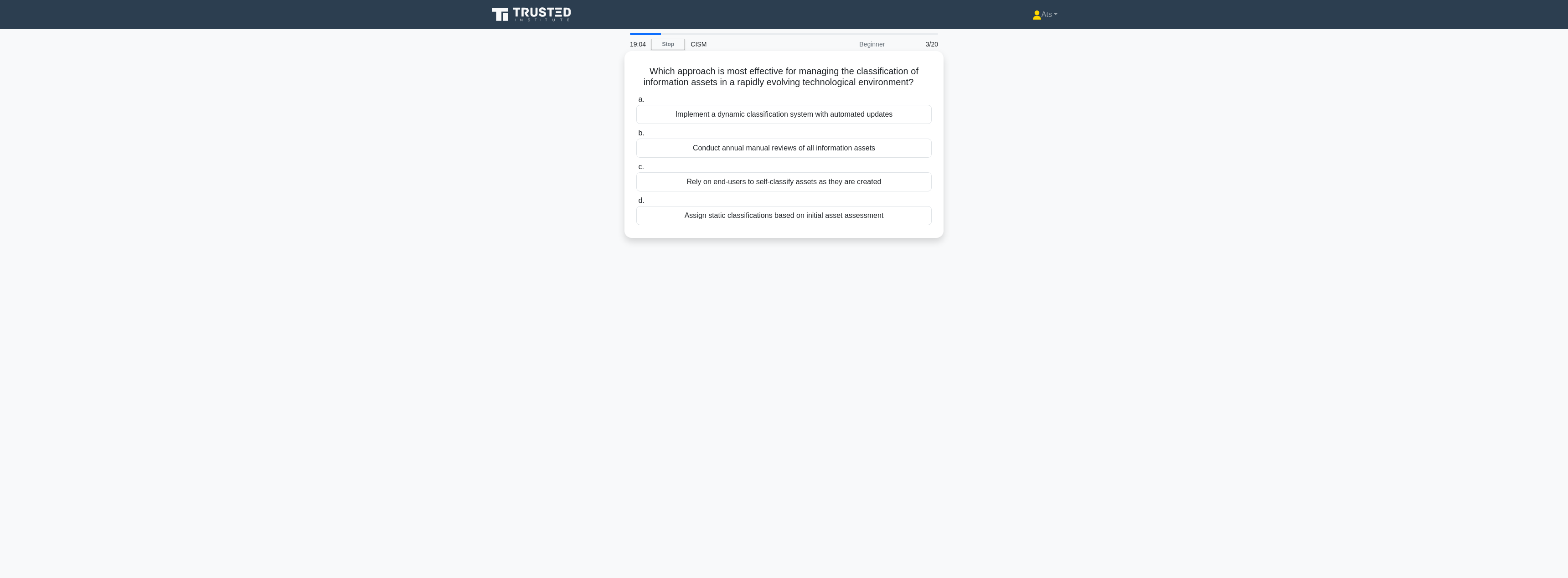
click at [636, 136] on input "b. Conduct annual manual reviews of all information assets" at bounding box center [636, 133] width 0 height 6
click at [794, 116] on div "Implement API rate limiting and access control" at bounding box center [783, 114] width 295 height 19
click at [636, 103] on input "a. Implement API rate limiting and access control" at bounding box center [636, 100] width 0 height 6
click at [840, 127] on div "Risk-based prioritization with regular compliance audits" at bounding box center [783, 125] width 295 height 19
click at [636, 114] on input "a. Risk-based prioritization with regular compliance audits" at bounding box center [636, 111] width 0 height 6
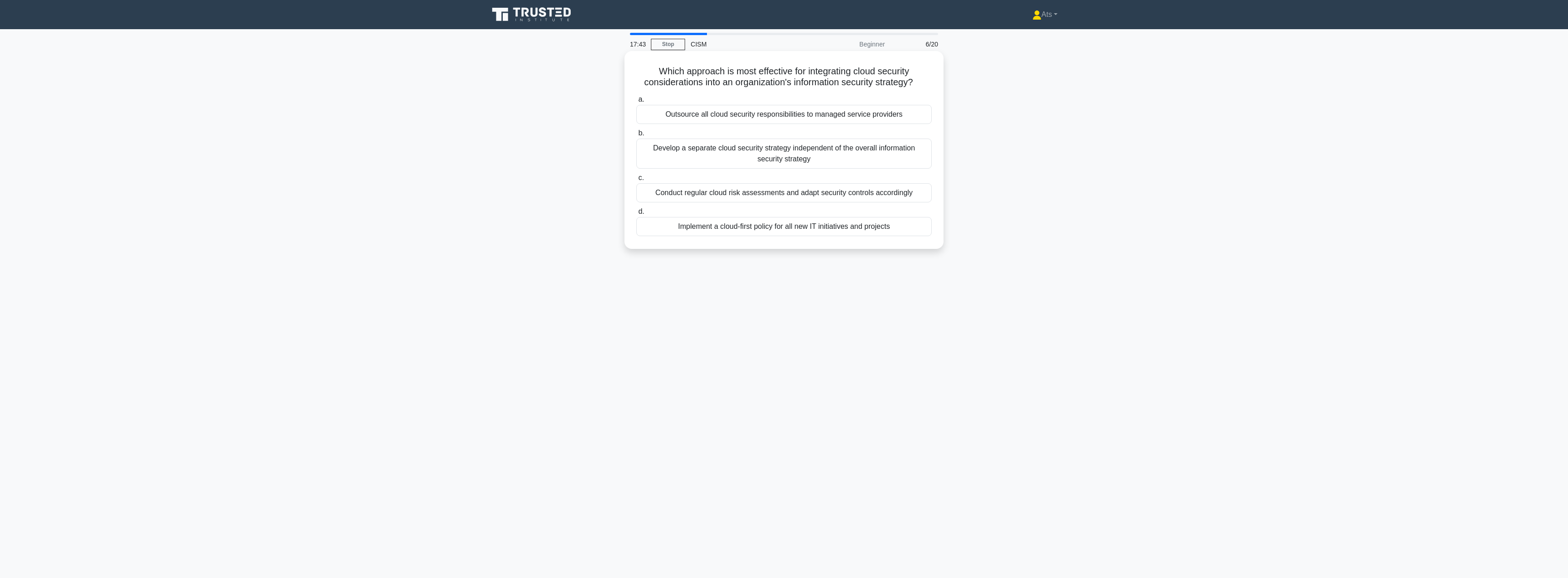
click at [832, 189] on div "Conduct regular cloud risk assessments and adapt security controls accordingly" at bounding box center [783, 193] width 295 height 19
click at [636, 181] on input "c. Conduct regular cloud risk assessments and adapt security controls according…" at bounding box center [636, 178] width 0 height 6
click at [1078, 177] on div "Which of the following is the most effective approach to reinforce security awa…" at bounding box center [784, 152] width 602 height 198
click at [848, 119] on div "Regular simulations and practical exercises" at bounding box center [783, 114] width 295 height 19
click at [636, 103] on input "a. Regular simulations and practical exercises" at bounding box center [636, 100] width 0 height 6
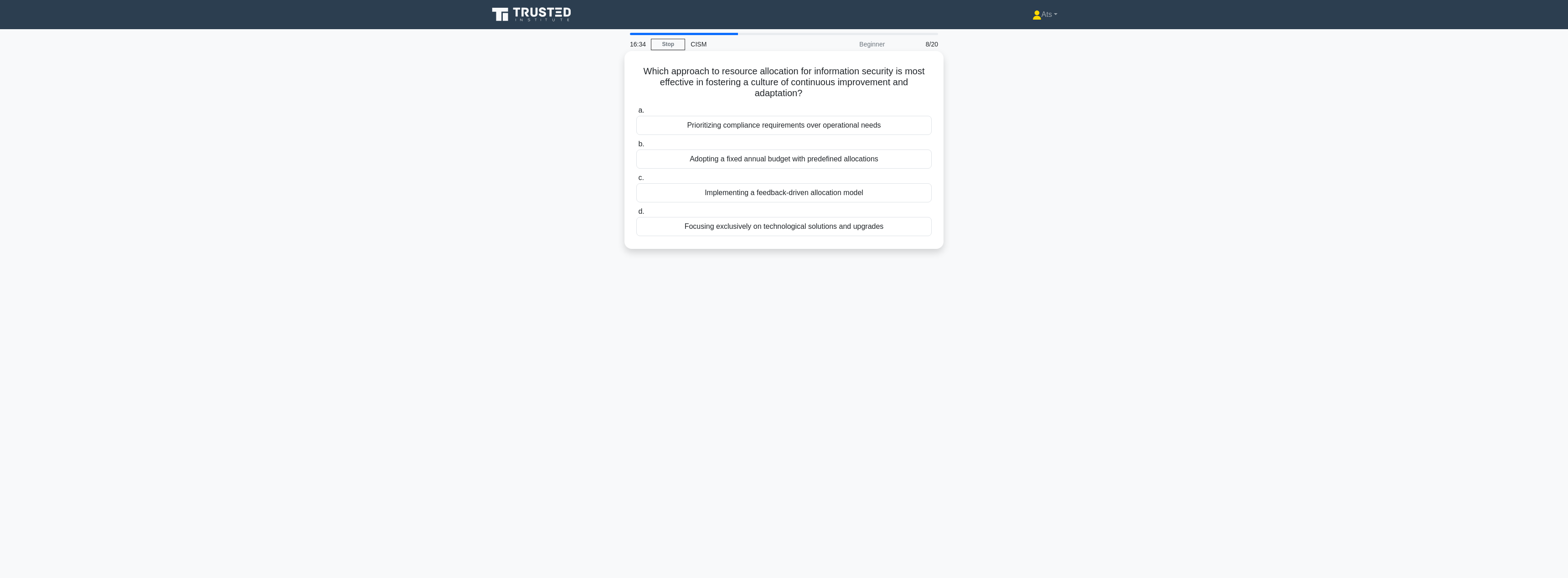
click at [798, 193] on div "Implementing a feedback-driven allocation model" at bounding box center [783, 193] width 295 height 19
click at [636, 181] on input "c. Implementing a feedback-driven allocation model" at bounding box center [636, 178] width 0 height 6
click at [832, 144] on div "Implementing mandatory daily security quizzes for all staff" at bounding box center [783, 148] width 295 height 19
click at [636, 136] on input "b. Implementing mandatory daily security quizzes for all staff" at bounding box center [636, 133] width 0 height 6
click at [869, 114] on div "Maintaining a detailed chain of custody" at bounding box center [783, 114] width 295 height 19
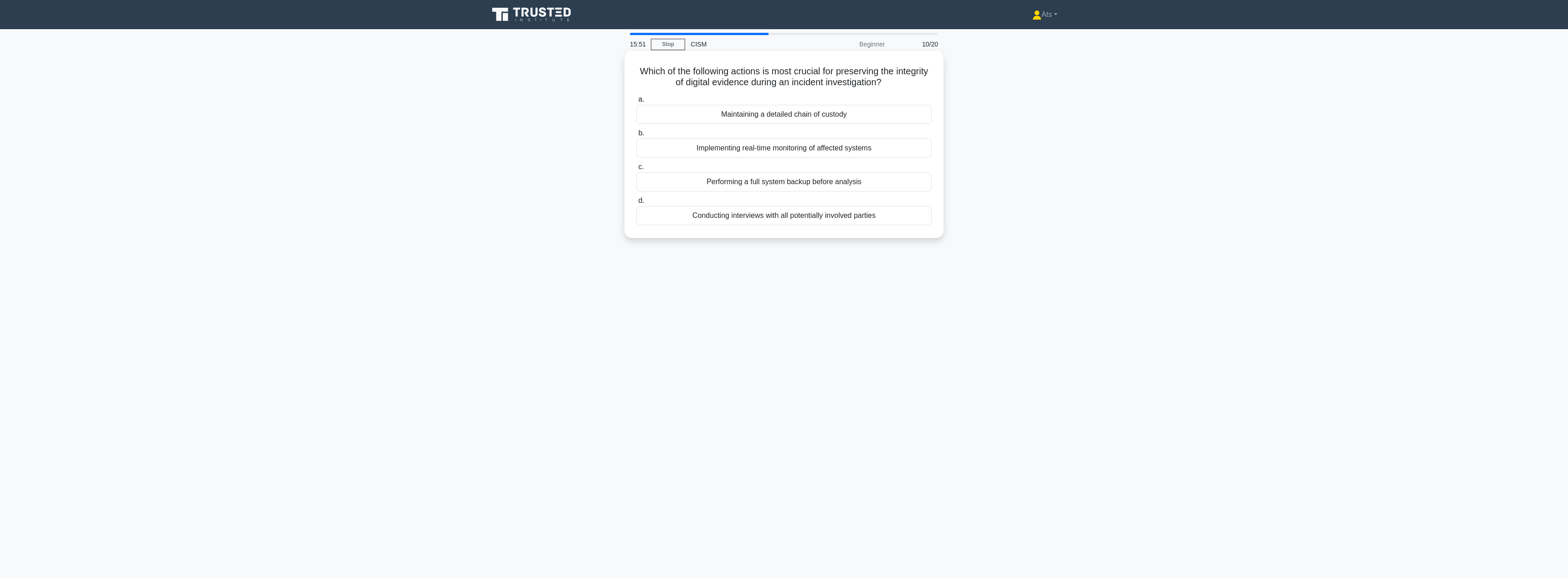
click at [636, 103] on input "a. Maintaining a detailed chain of custody" at bounding box center [636, 100] width 0 height 6
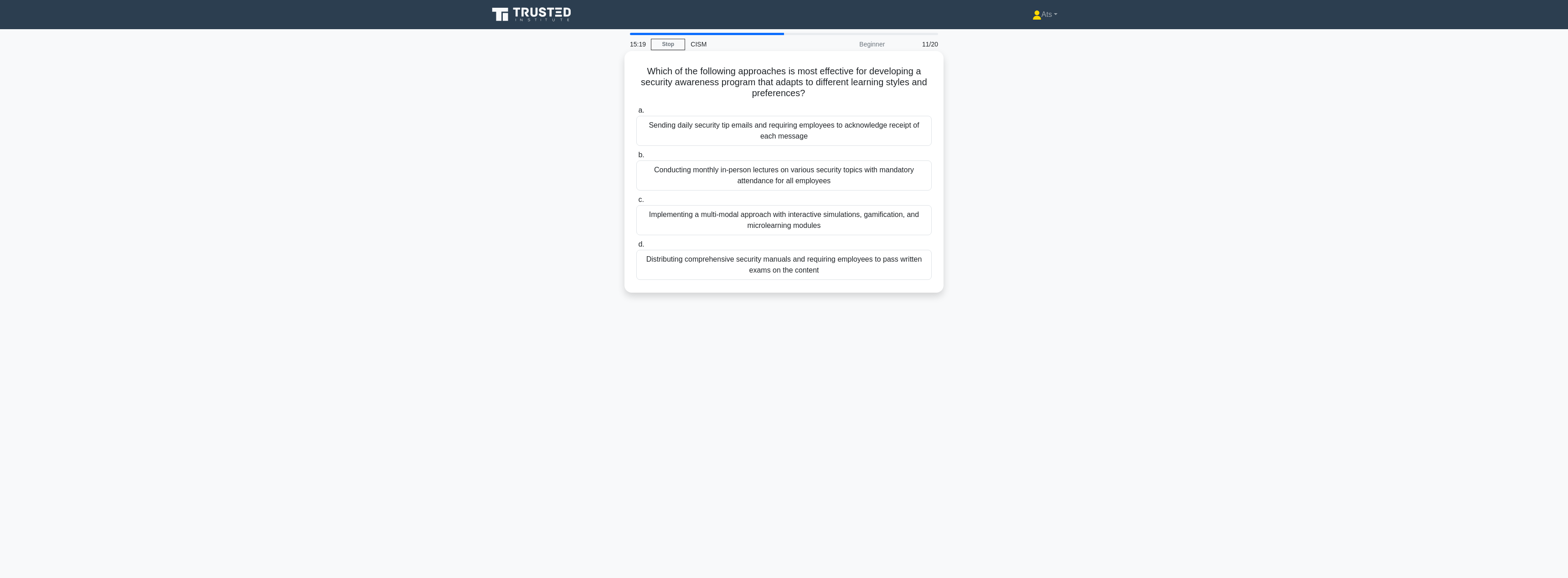
click at [813, 227] on div "Implementing a multi-modal approach with interactive simulations, gamification,…" at bounding box center [783, 220] width 295 height 30
click at [636, 203] on input "c. Implementing a multi-modal approach with interactive simulations, gamificati…" at bounding box center [636, 200] width 0 height 6
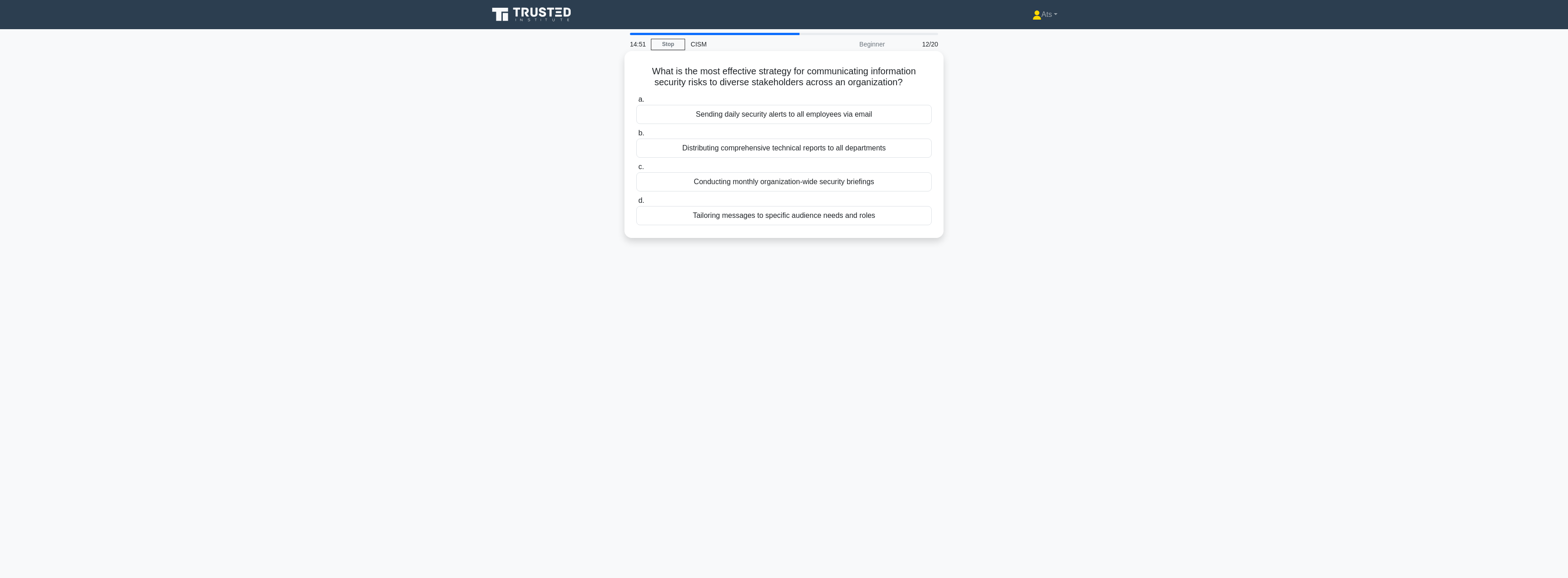
click at [854, 215] on div "Tailoring messages to specific audience needs and roles" at bounding box center [783, 215] width 295 height 19
click at [636, 204] on input "d. Tailoring messages to specific audience needs and roles" at bounding box center [636, 201] width 0 height 6
click at [906, 184] on div "Mapping security metrics to key performance indicators" at bounding box center [783, 182] width 295 height 19
click at [636, 170] on input "c. Mapping security metrics to key performance indicators" at bounding box center [636, 167] width 0 height 6
click at [803, 114] on div "Implementing a blameless review process" at bounding box center [783, 114] width 295 height 19
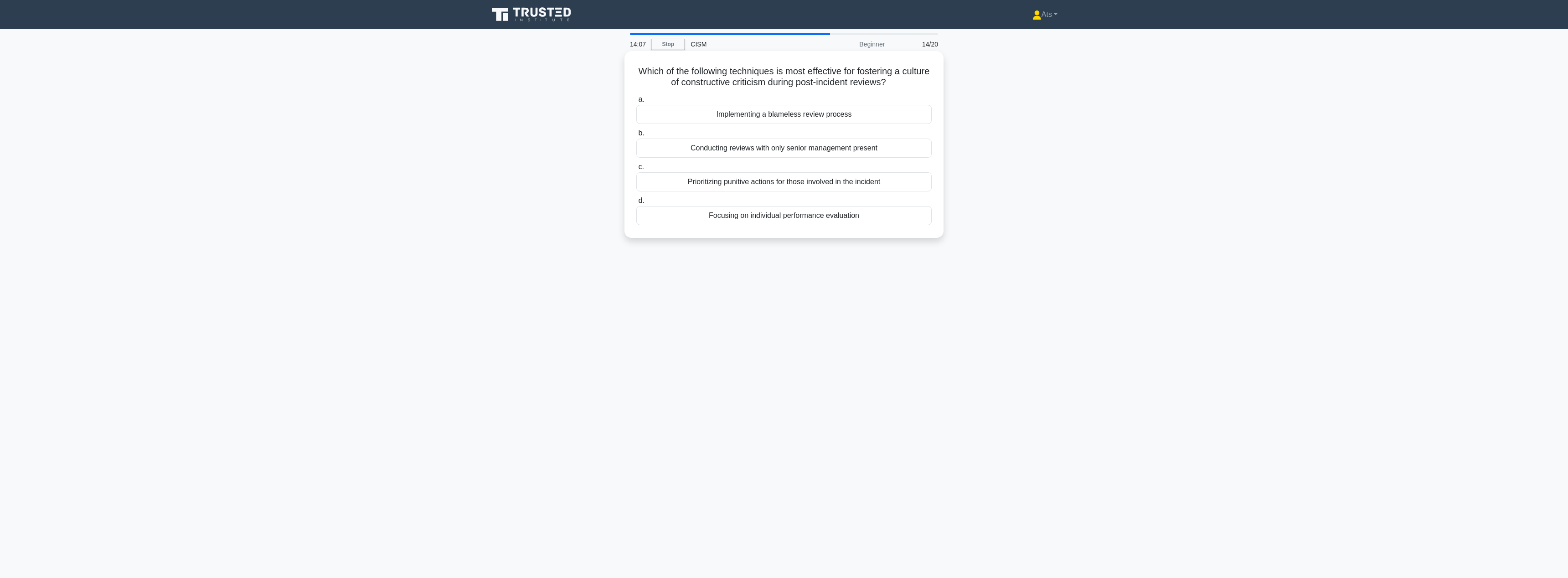
click at [636, 103] on input "a. Implementing a blameless review process" at bounding box center [636, 100] width 0 height 6
click at [762, 220] on div "Establishing a centralized information hub with controlled access" at bounding box center [783, 215] width 295 height 19
click at [636, 204] on input "d. Establishing a centralized information hub with controlled access" at bounding box center [636, 201] width 0 height 6
click at [830, 222] on div "Success rate of simulated phishing campaigns" at bounding box center [783, 215] width 295 height 19
click at [636, 204] on input "d. Success rate of simulated phishing campaigns" at bounding box center [636, 201] width 0 height 6
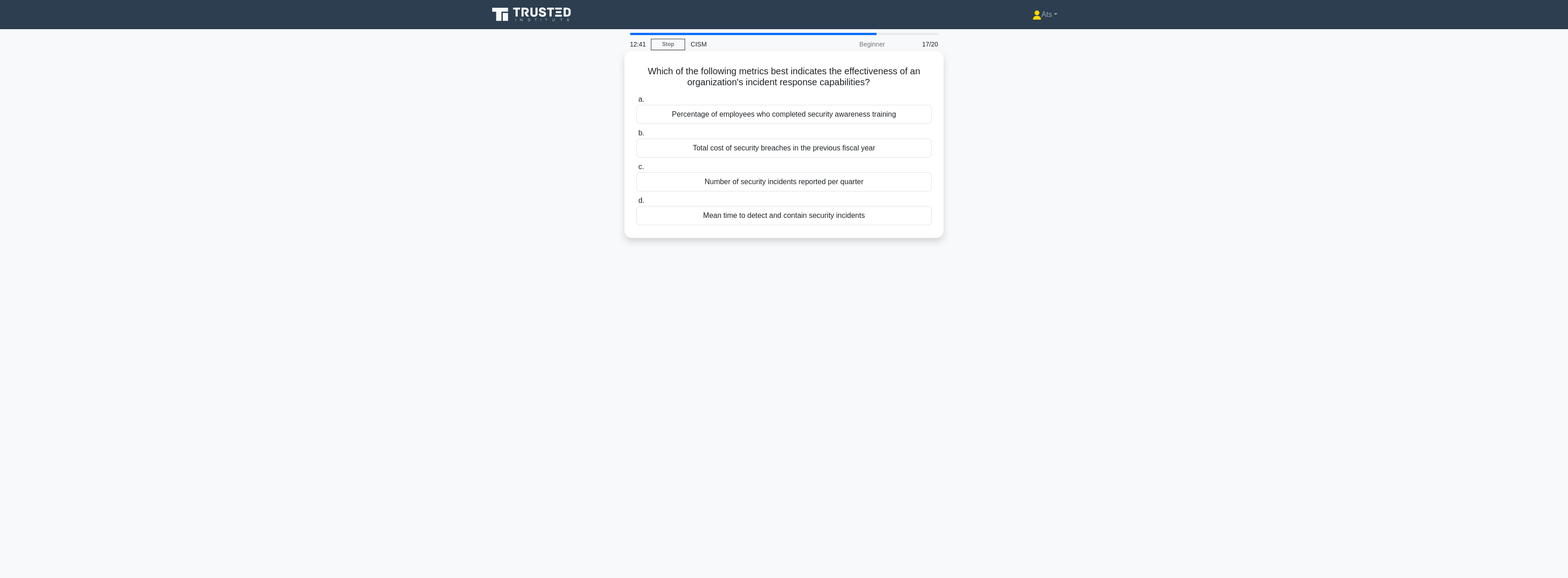
click at [838, 220] on div "Mean time to detect and contain security incidents" at bounding box center [783, 215] width 295 height 19
click at [636, 204] on input "d. Mean time to detect and contain security incidents" at bounding box center [636, 201] width 0 height 6
click at [835, 209] on div "It helps determine which incidents require mandatory reporting to regulatory bo…" at bounding box center [783, 204] width 295 height 19
click at [636, 192] on input "c. It helps determine which incidents require mandatory reporting to regulatory…" at bounding box center [636, 189] width 0 height 6
click at [761, 198] on div "Conducting a thorough Business Impact Analysis (BIA)" at bounding box center [783, 193] width 295 height 19
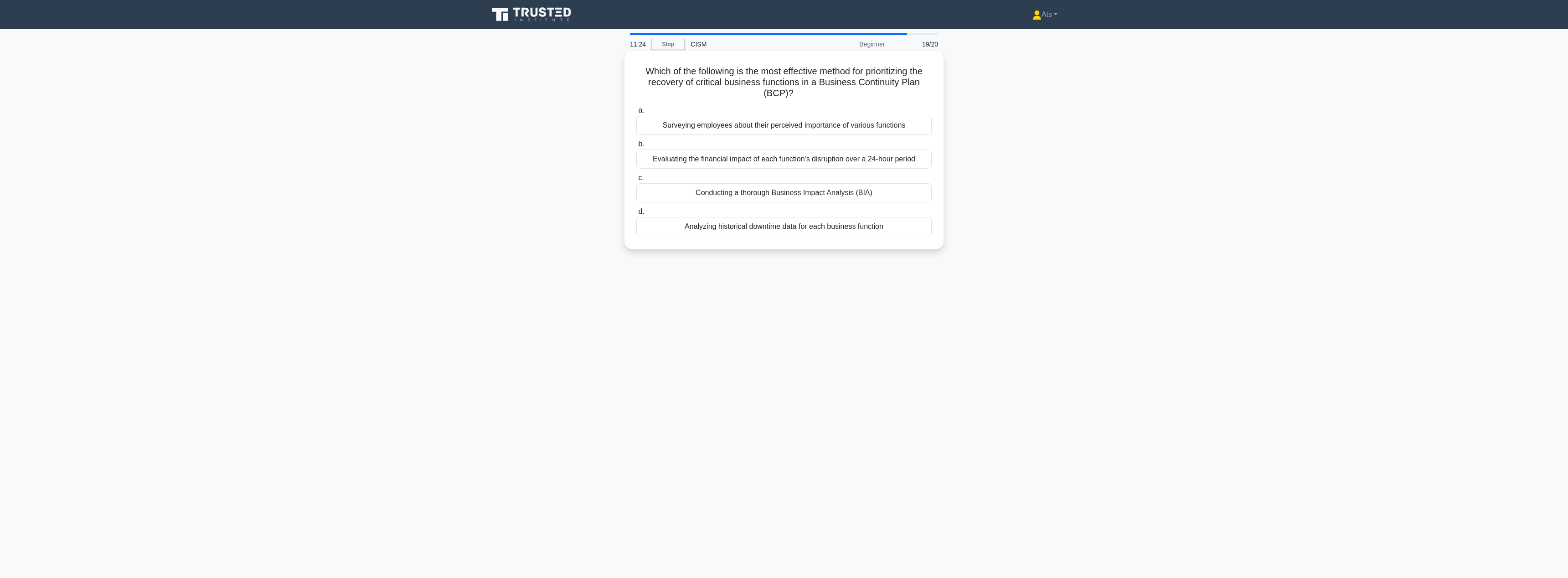
click at [636, 181] on input "c. Conducting a thorough Business Impact Analysis (BIA)" at bounding box center [636, 178] width 0 height 6
click at [723, 182] on div "Through concise, actionable dashboards with key risk indicators" at bounding box center [783, 182] width 295 height 19
click at [636, 170] on input "c. Through concise, actionable dashboards with key risk indicators" at bounding box center [636, 167] width 0 height 6
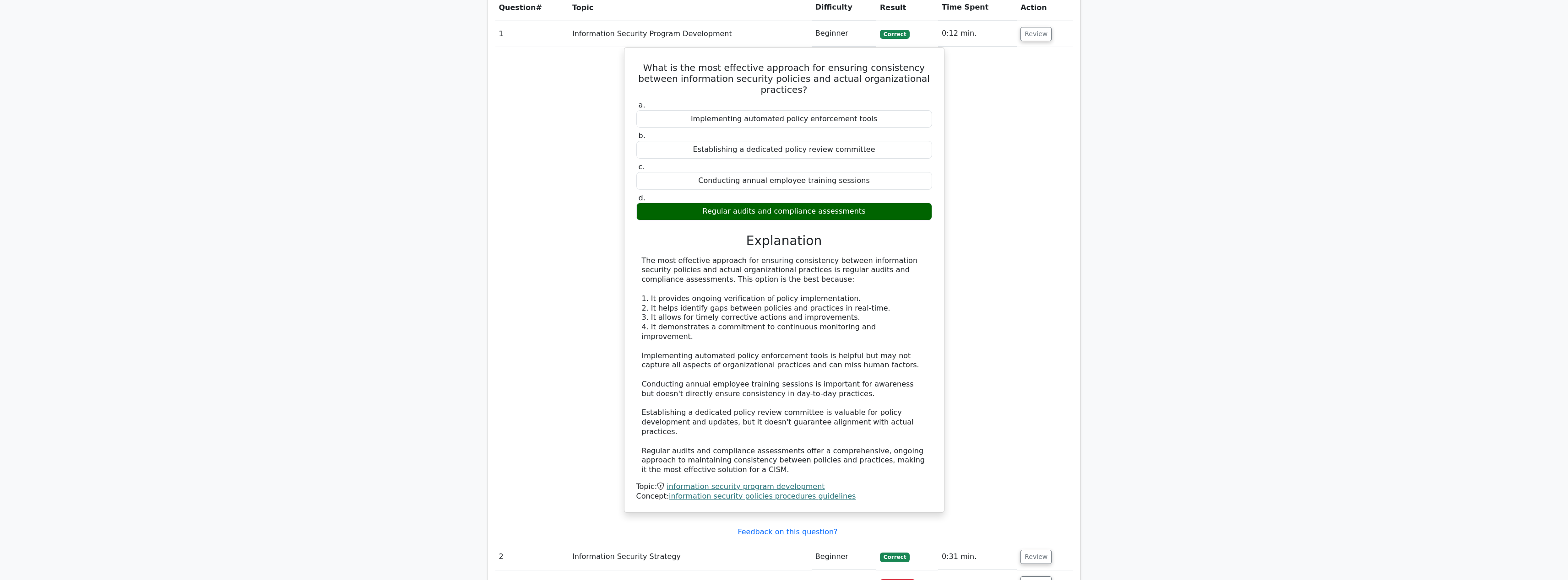
scroll to position [682, 0]
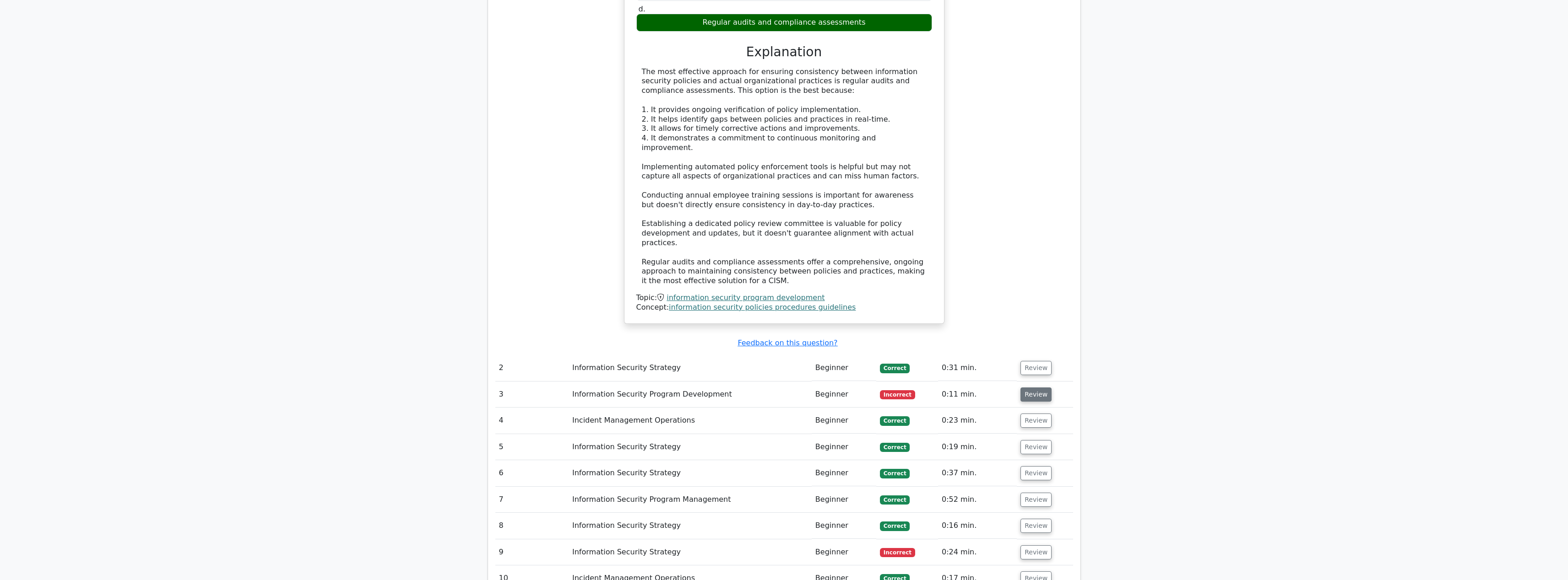
click at [1032, 387] on button "Review" at bounding box center [1036, 394] width 31 height 14
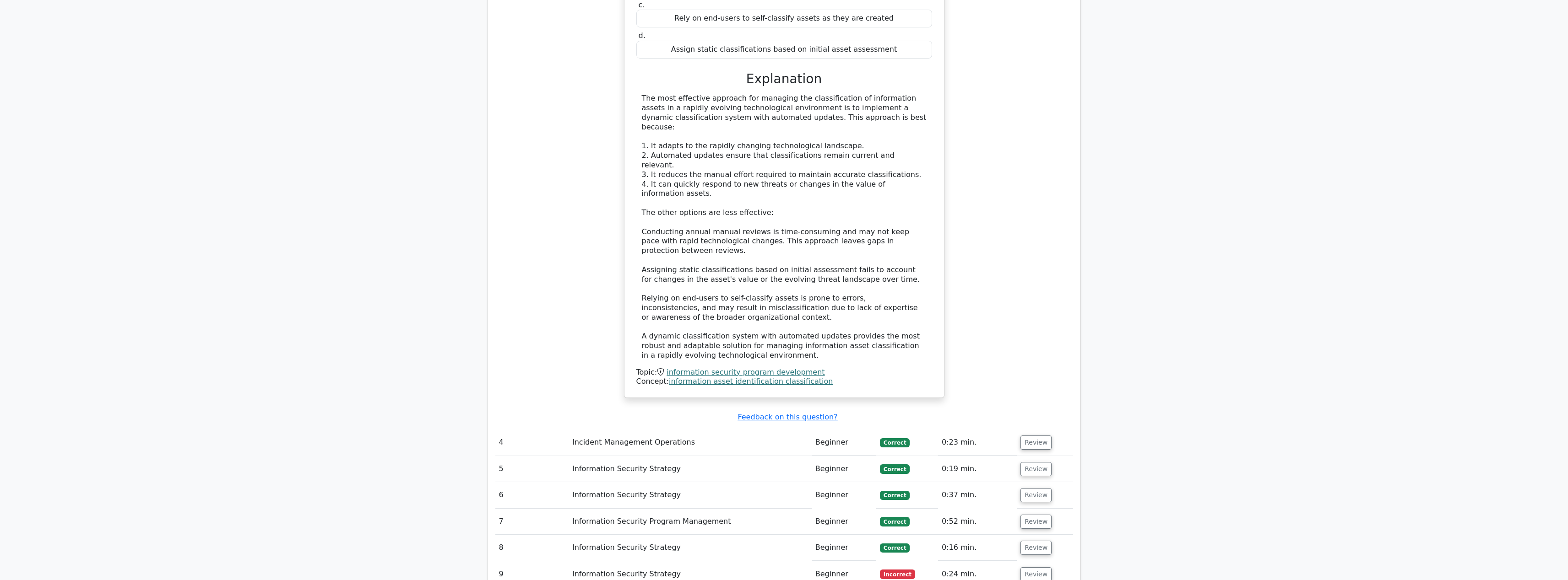
scroll to position [1214, 0]
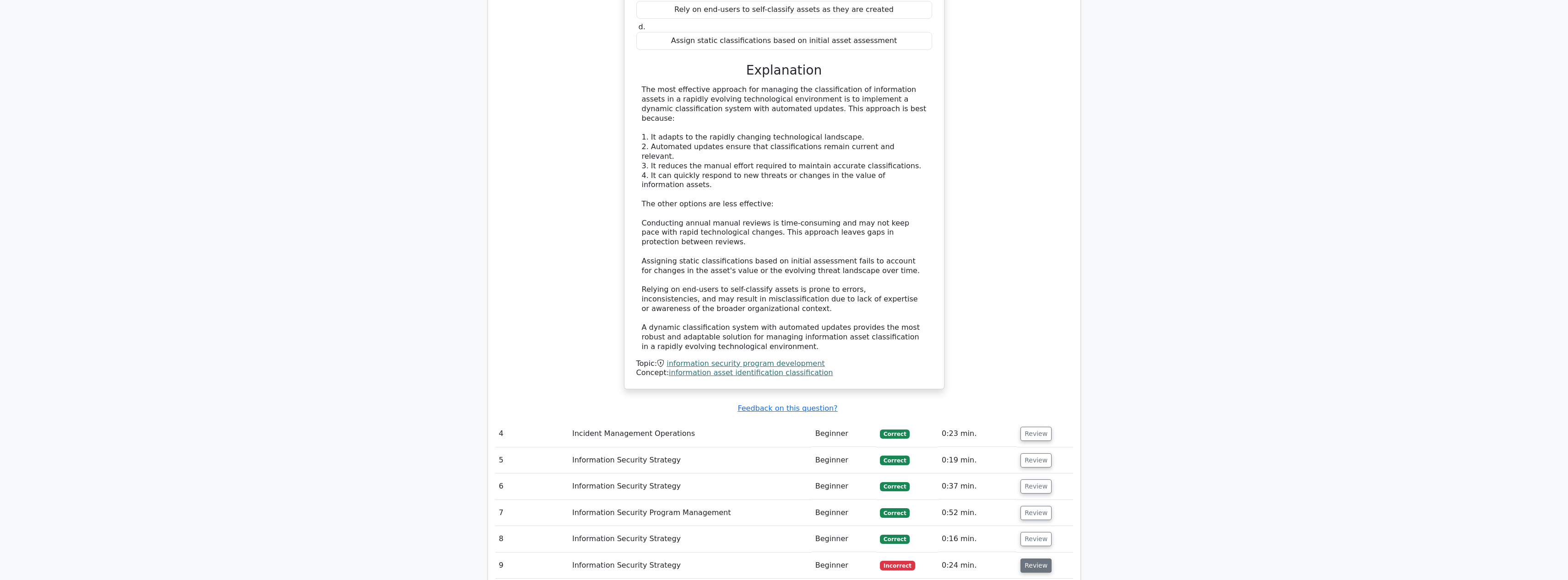
click at [1026, 559] on button "Review" at bounding box center [1036, 565] width 31 height 14
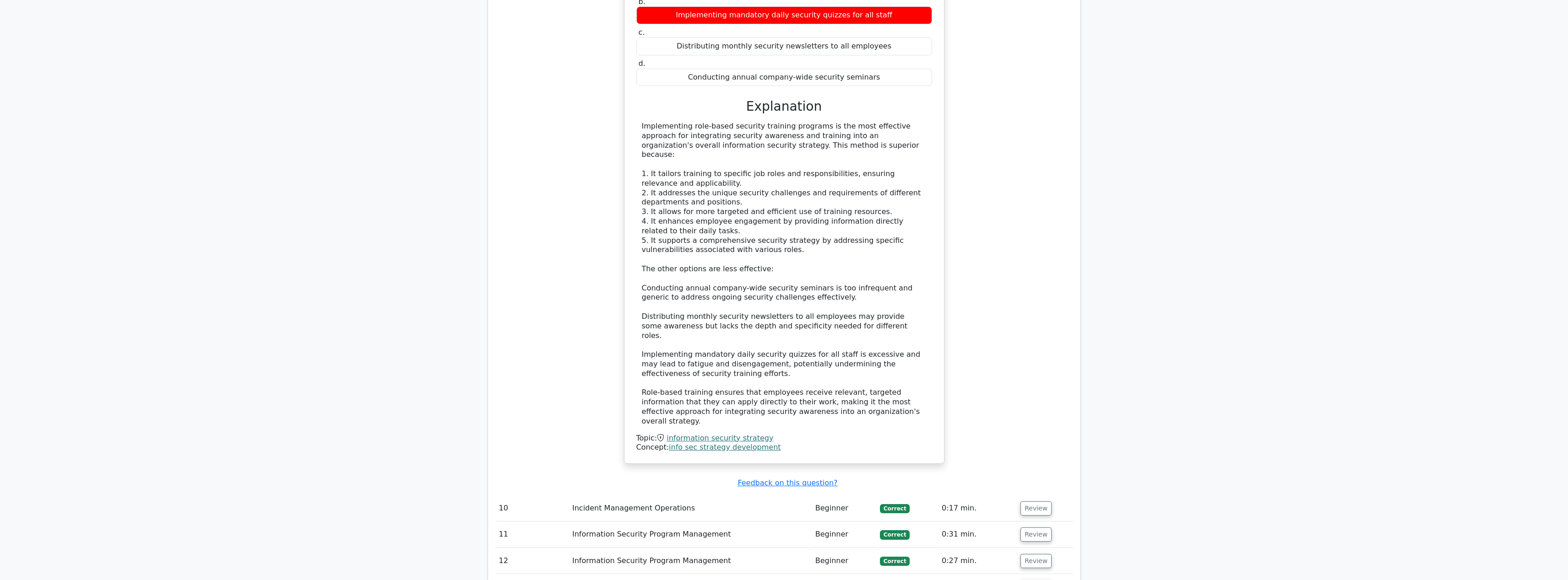
scroll to position [2163, 0]
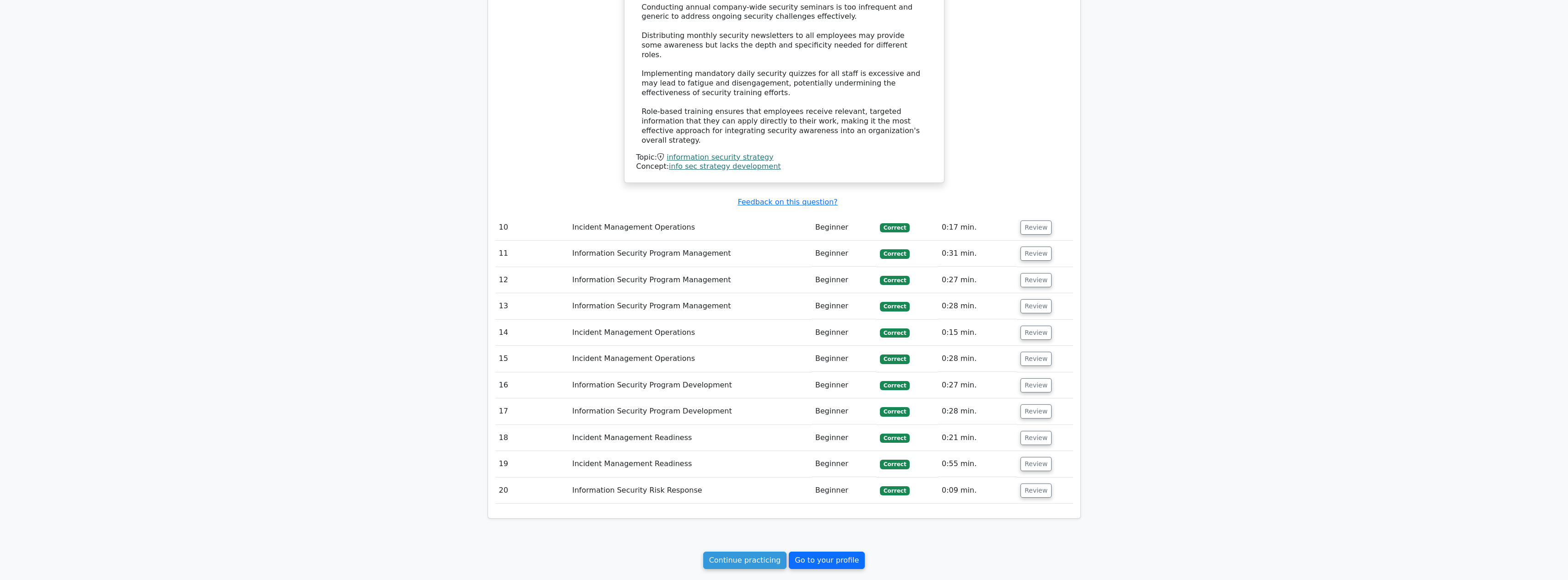
click at [816, 552] on link "Go to your profile" at bounding box center [827, 561] width 76 height 18
